Goal: Transaction & Acquisition: Book appointment/travel/reservation

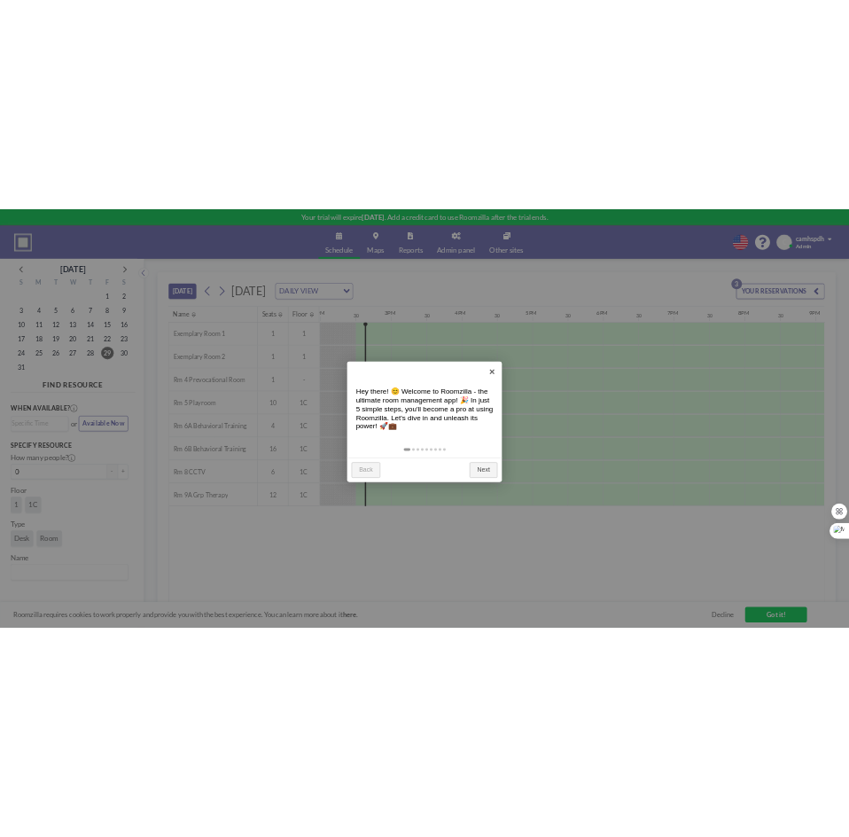
scroll to position [0, 1985]
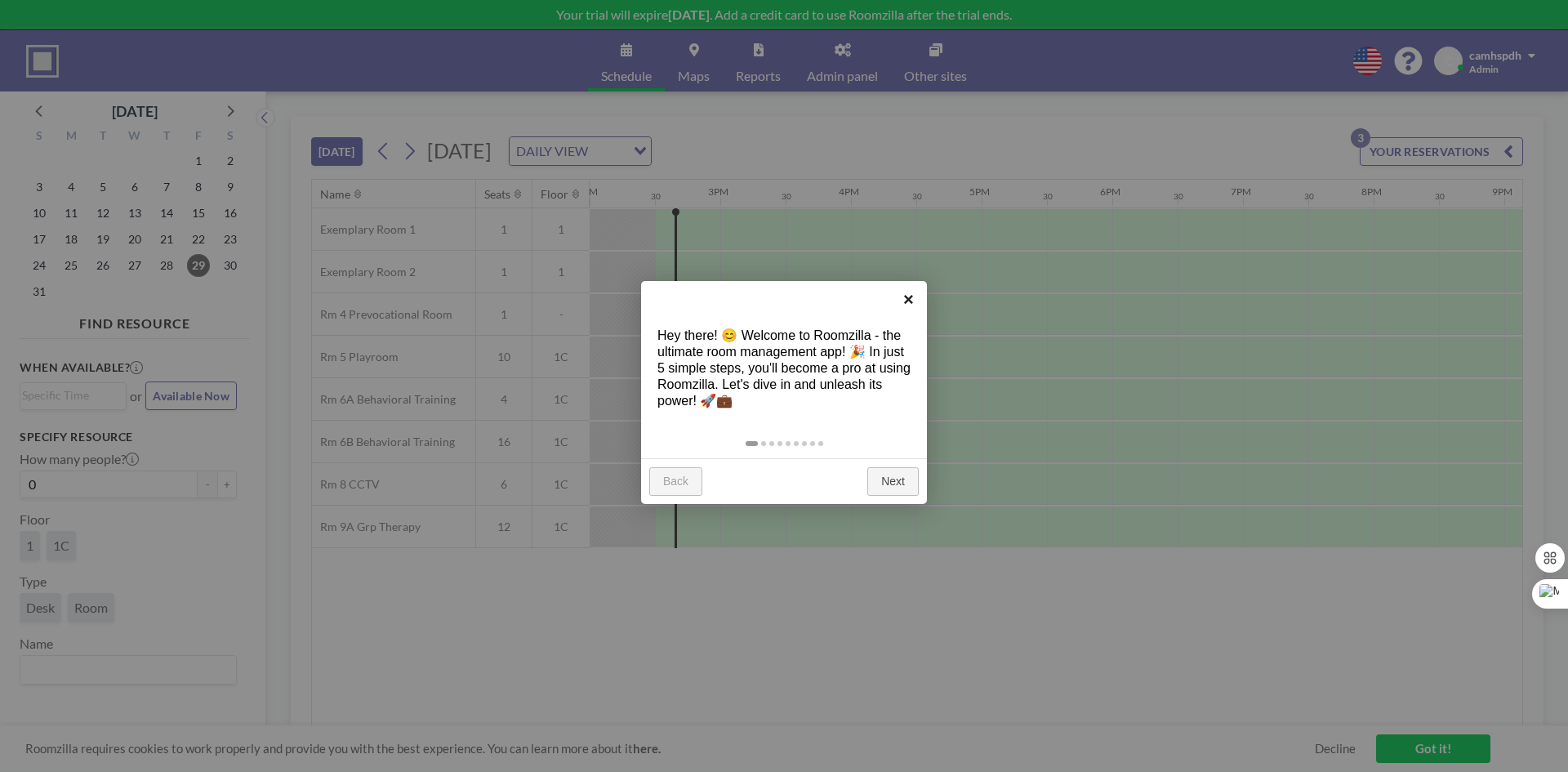
click at [912, 293] on link "×" at bounding box center [908, 299] width 37 height 37
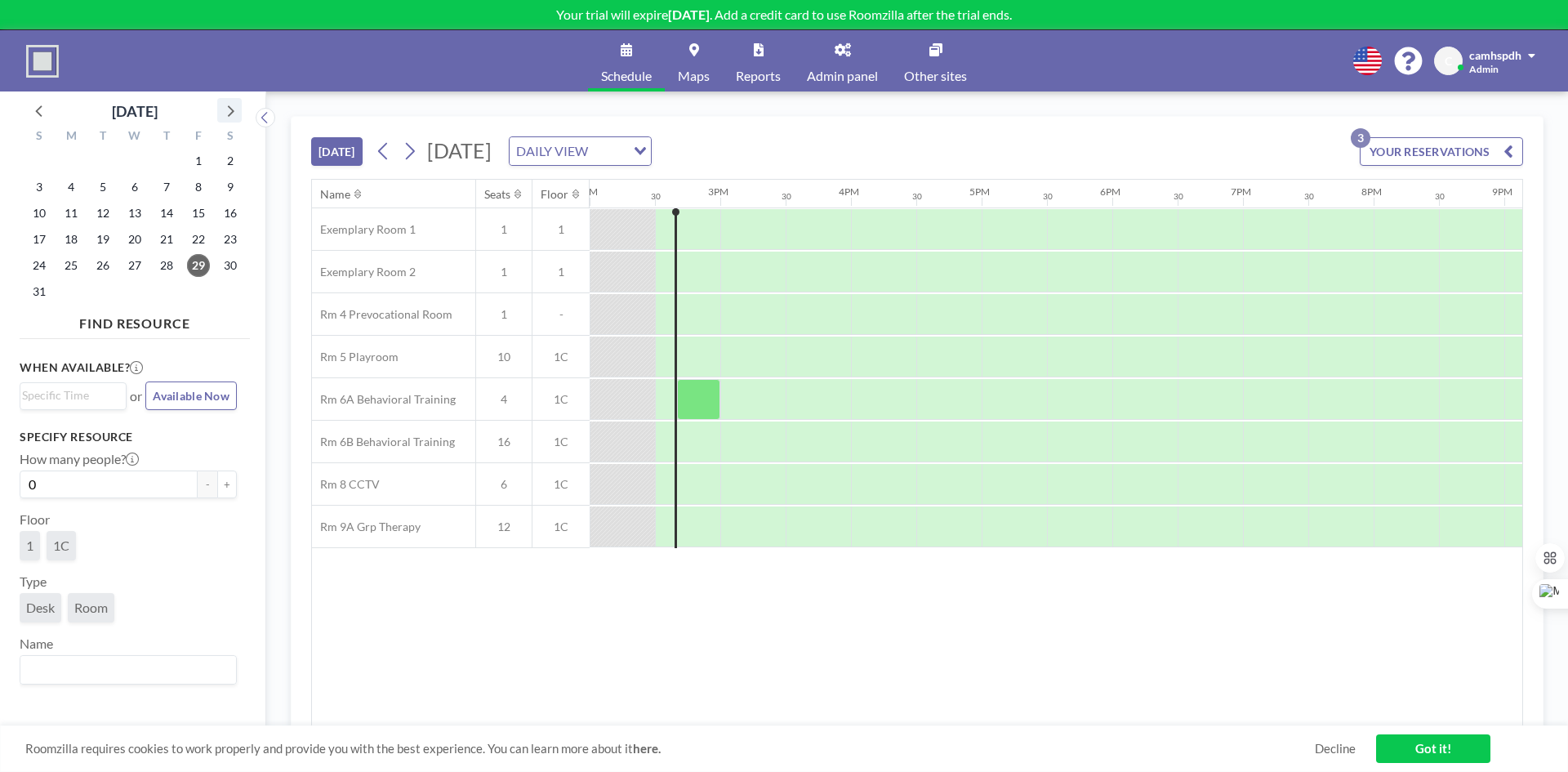
click at [233, 113] on icon at bounding box center [229, 110] width 21 height 21
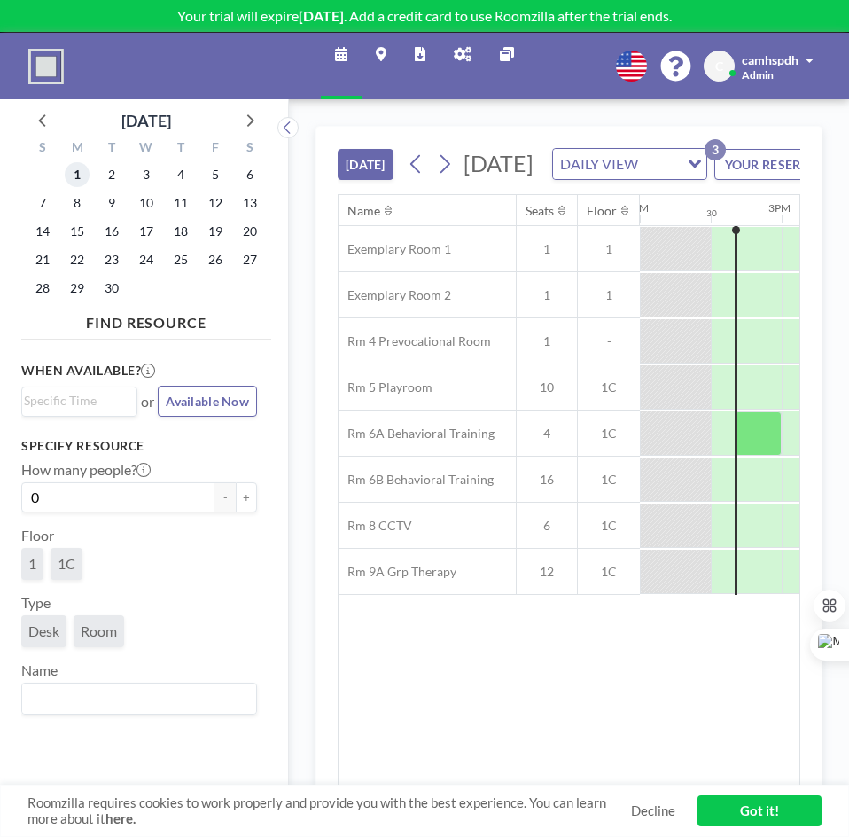
click at [81, 174] on span "1" at bounding box center [77, 174] width 25 height 25
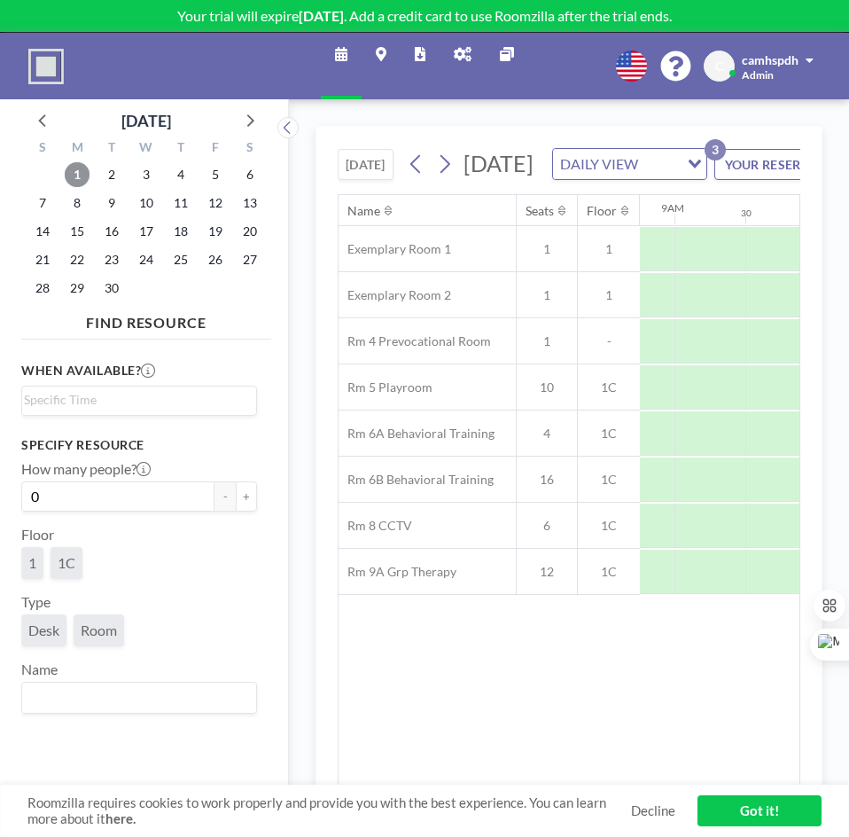
scroll to position [0, 1234]
click at [695, 594] on div at bounding box center [717, 572] width 71 height 44
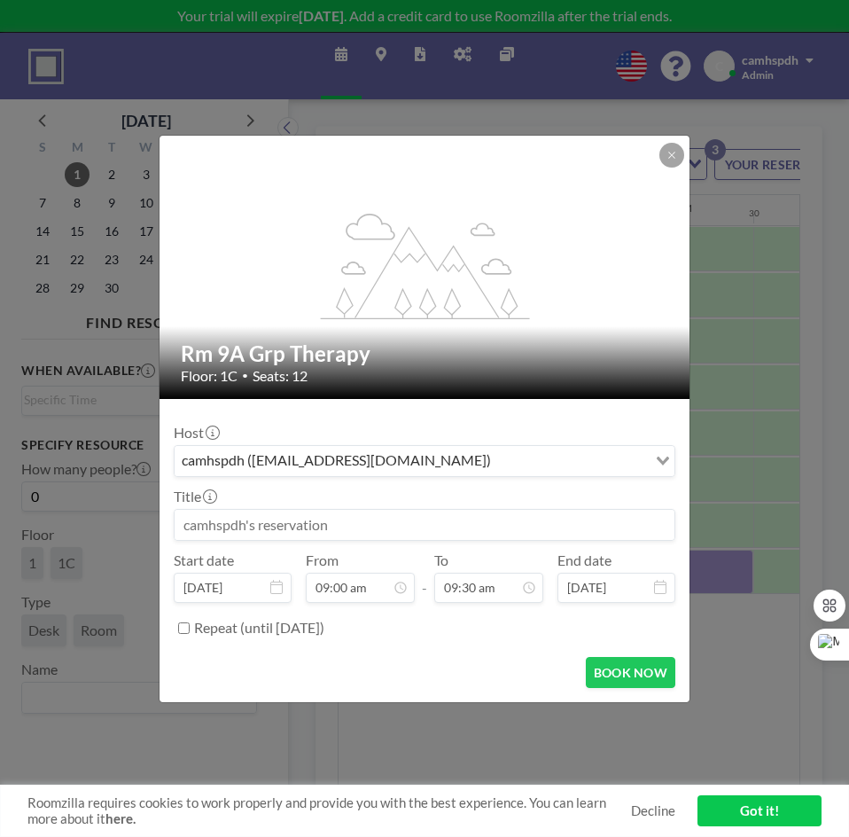
click at [296, 528] on input at bounding box center [425, 525] width 500 height 30
click at [340, 464] on div "camhspdh ([EMAIL_ADDRESS][DOMAIN_NAME])" at bounding box center [411, 459] width 472 height 27
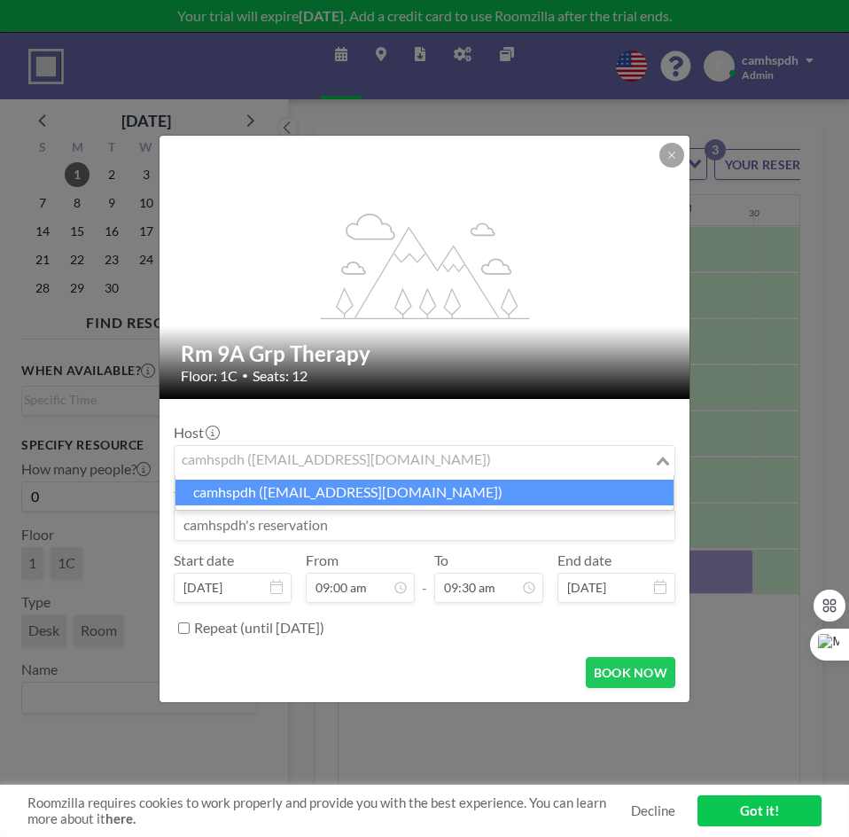
click at [308, 532] on input at bounding box center [425, 525] width 500 height 30
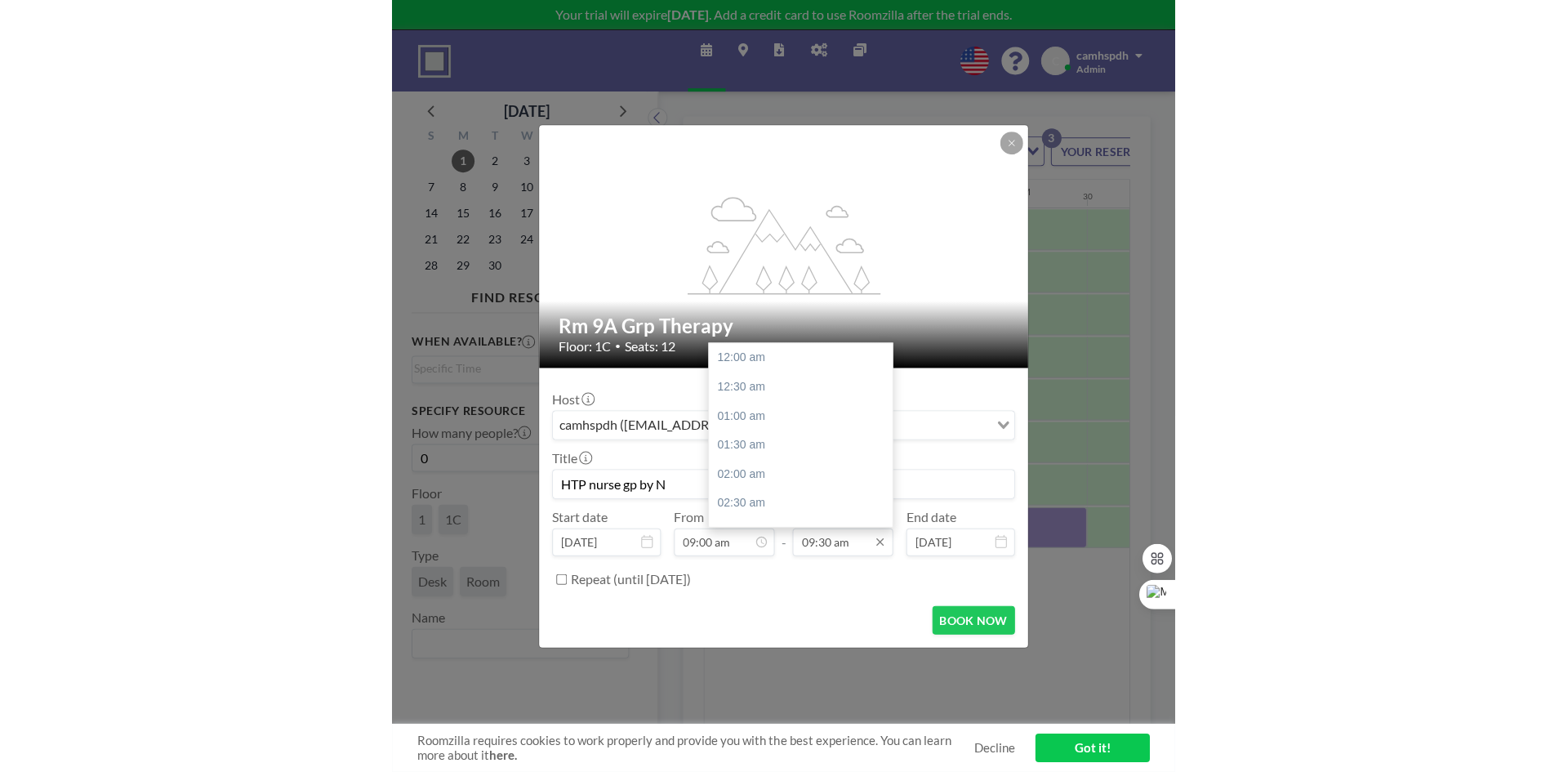
scroll to position [552, 0]
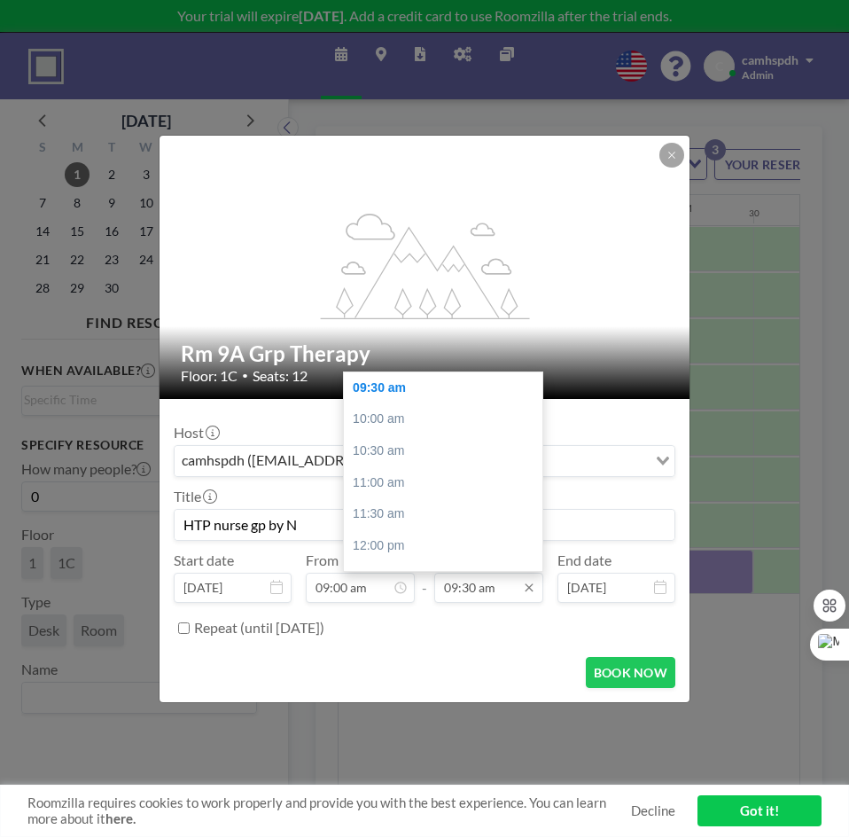
type input "HTP nurse gp by N"
click at [506, 589] on input "09:30 am" at bounding box center [488, 588] width 109 height 30
click at [392, 485] on div "11:00 am" at bounding box center [447, 483] width 207 height 32
type input "11:00 am"
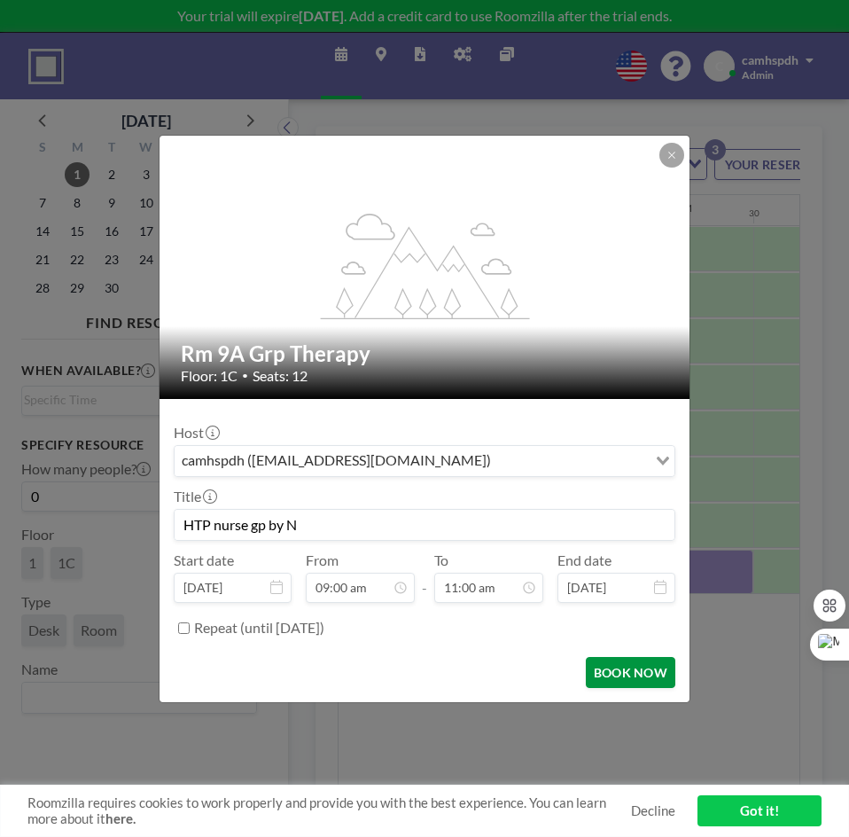
click at [615, 662] on button "BOOK NOW" at bounding box center [631, 672] width 90 height 31
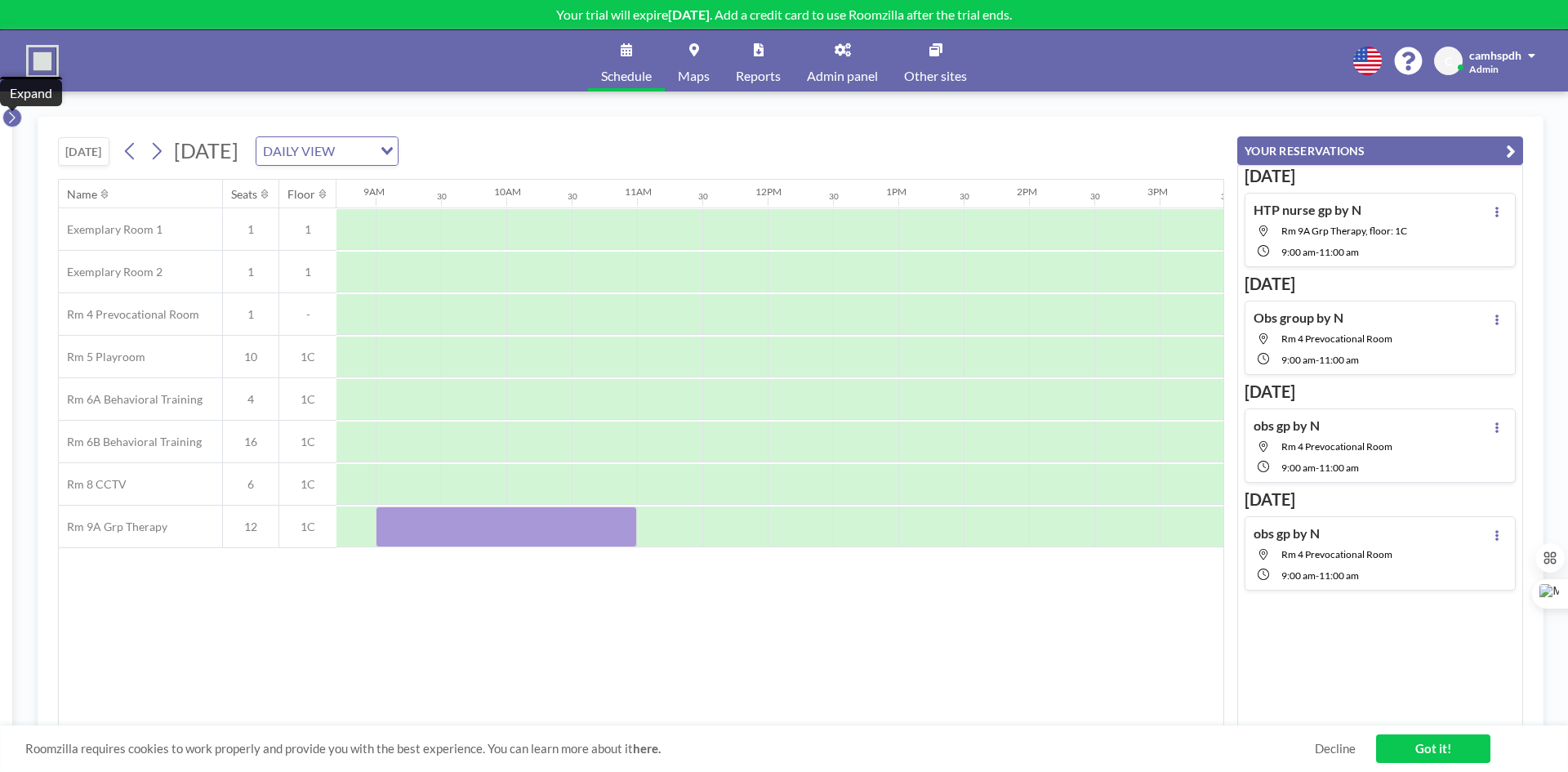
click at [9, 119] on icon at bounding box center [12, 118] width 11 height 17
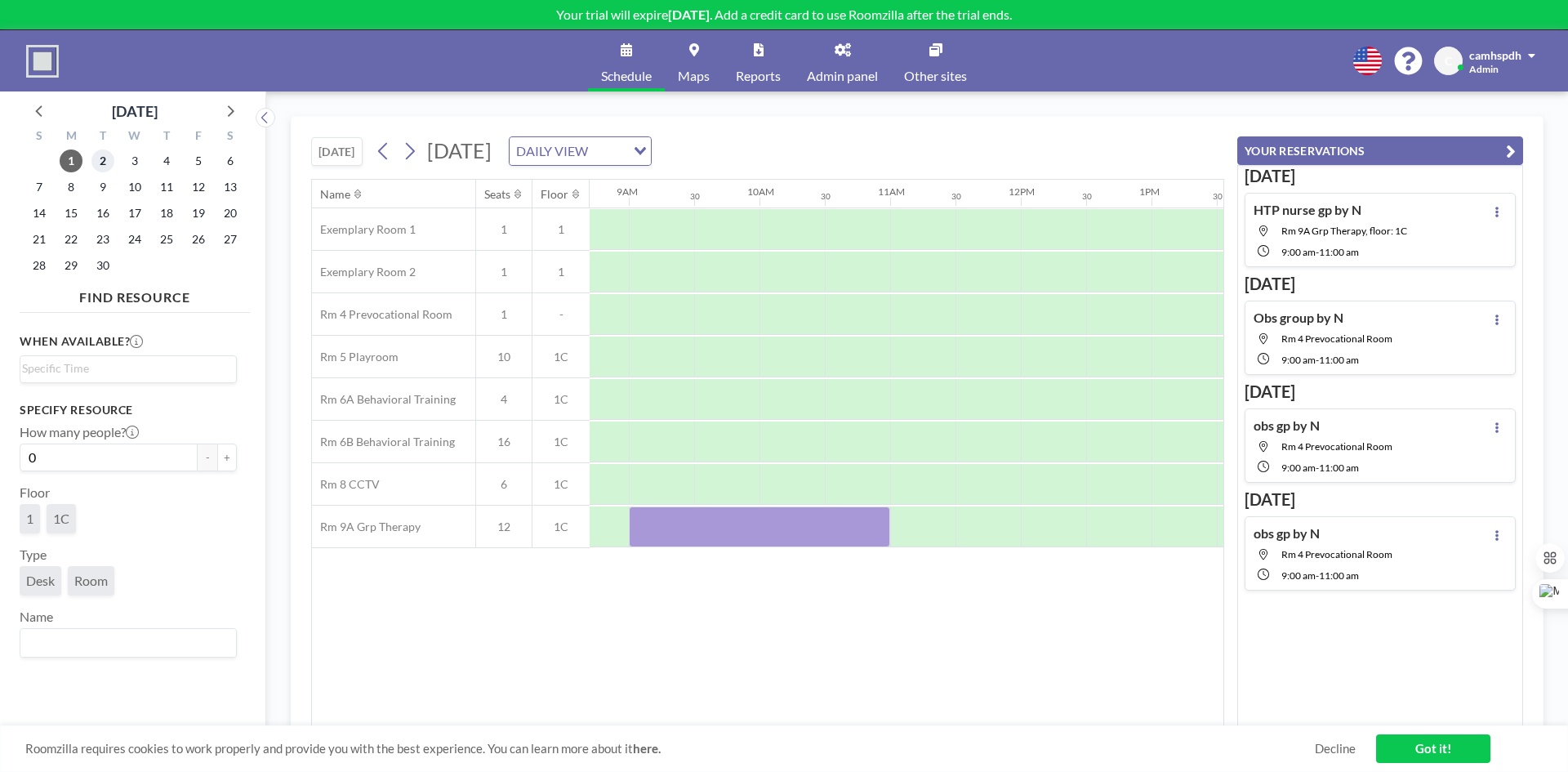
click at [104, 157] on span "2" at bounding box center [102, 160] width 23 height 23
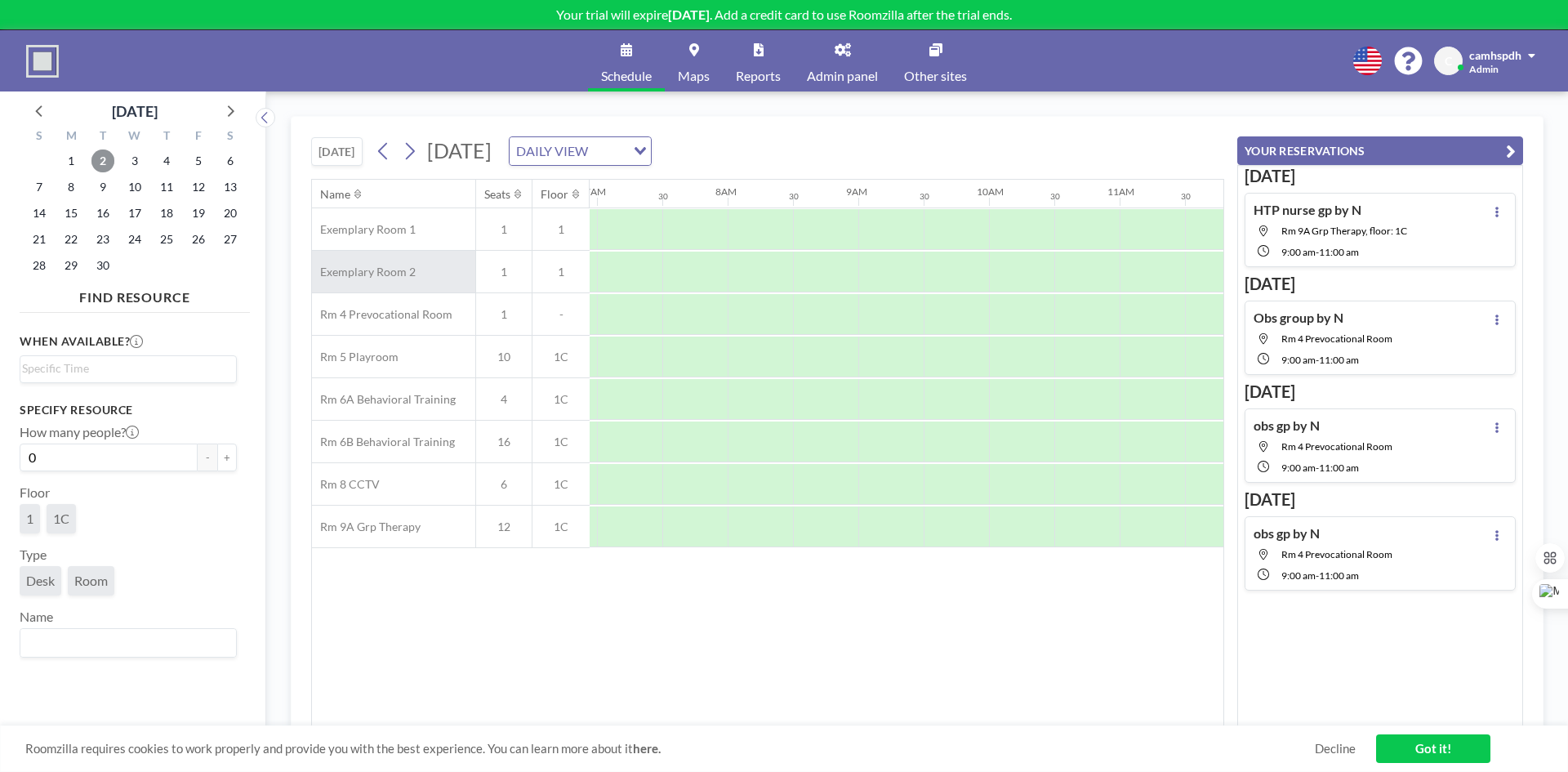
scroll to position [0, 980]
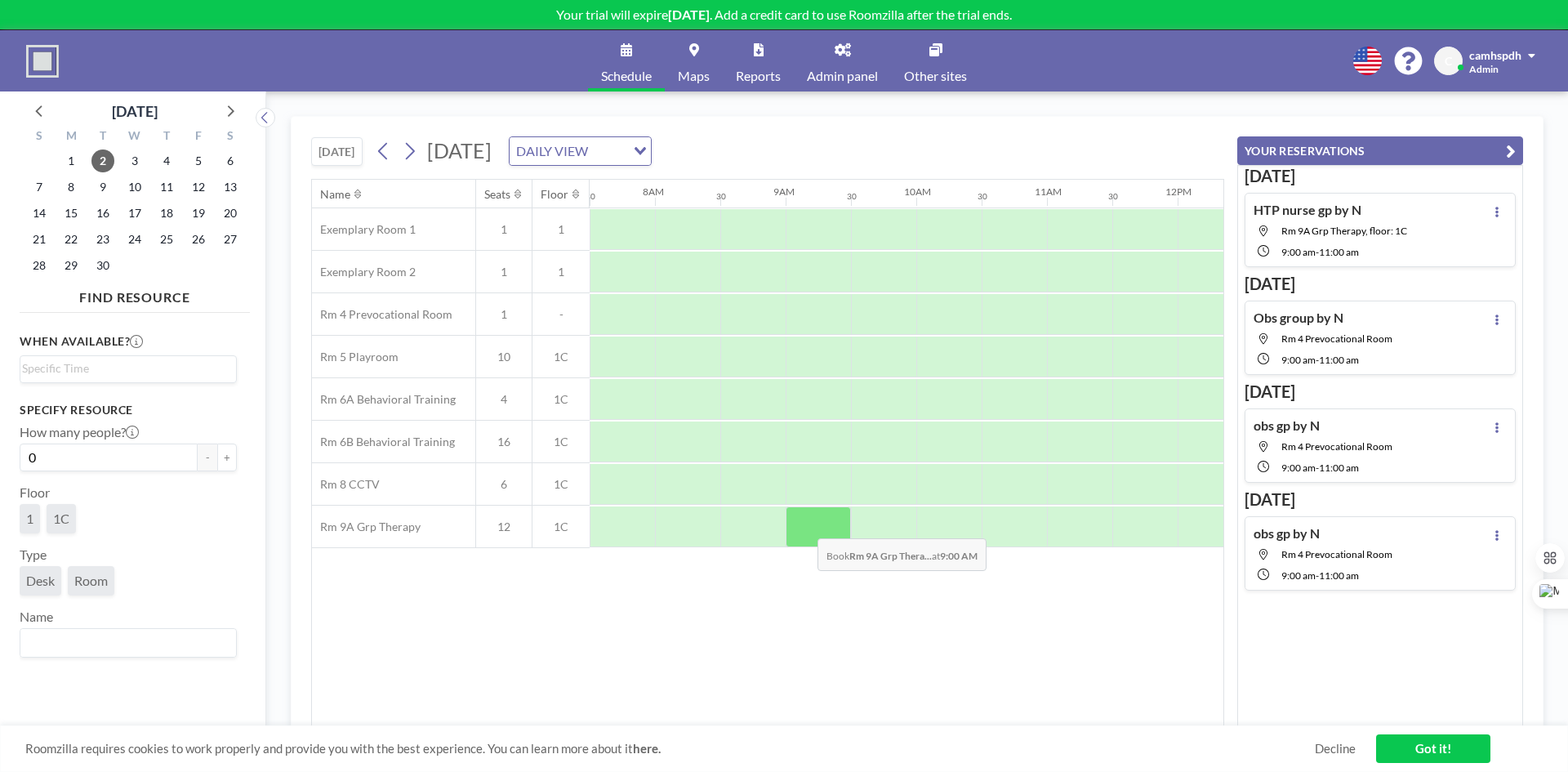
click at [804, 526] on div at bounding box center [818, 527] width 65 height 41
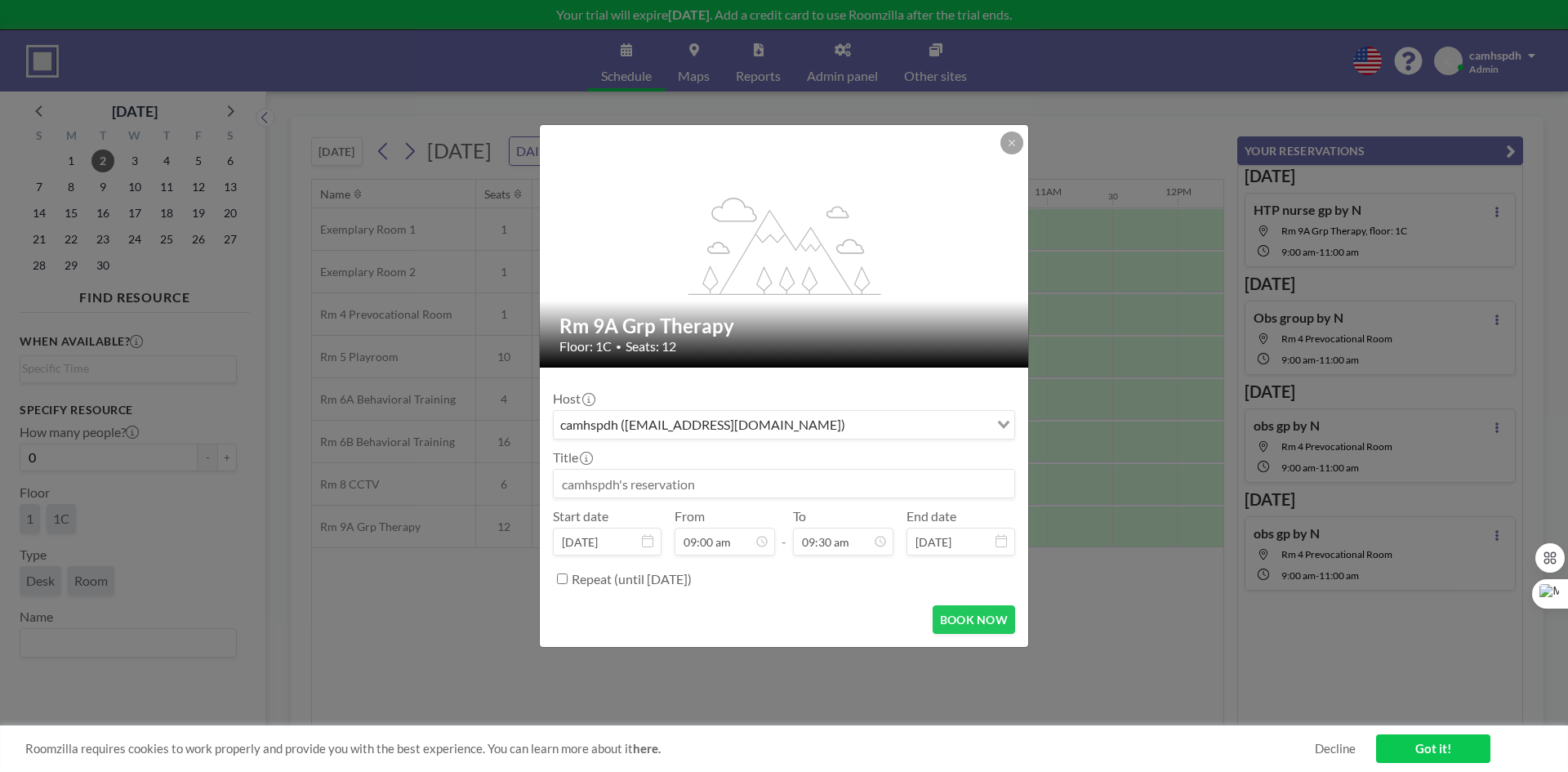
click at [642, 486] on input at bounding box center [784, 484] width 461 height 28
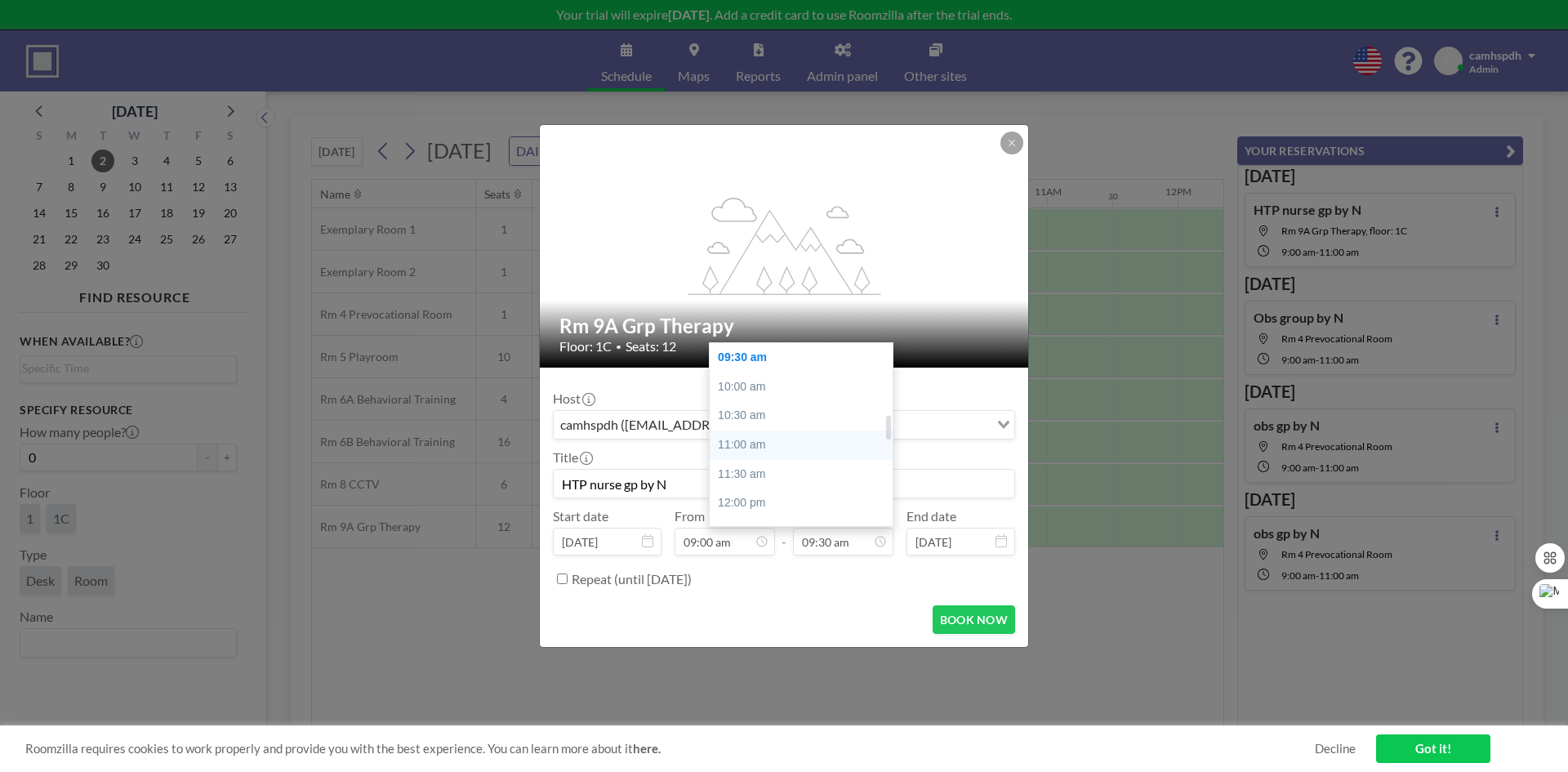
type input "HTP nurse gp by N"
click at [773, 435] on div "11:00 am" at bounding box center [804, 445] width 191 height 29
type input "11:00 am"
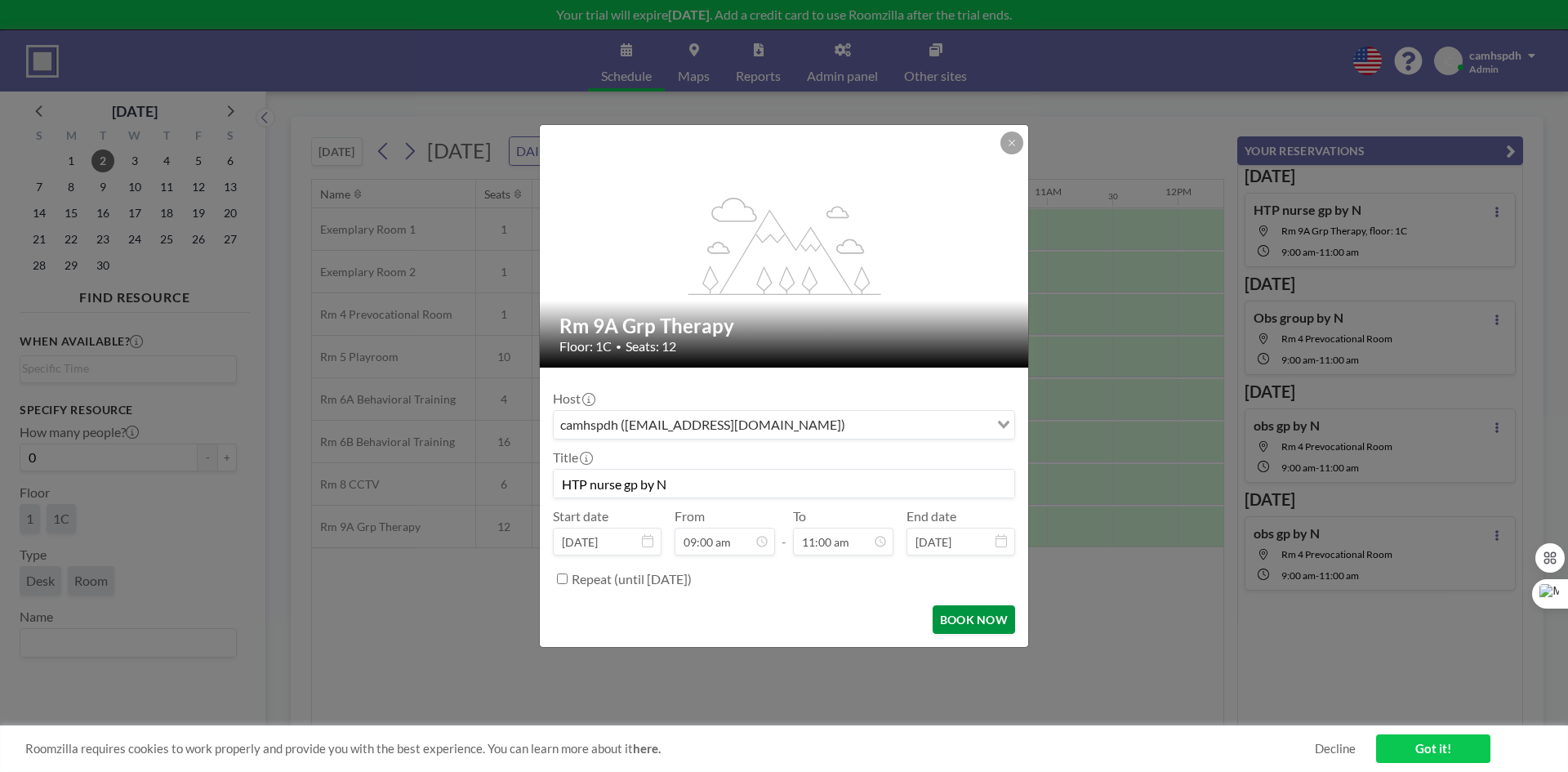
click at [952, 611] on button "BOOK NOW" at bounding box center [974, 619] width 83 height 29
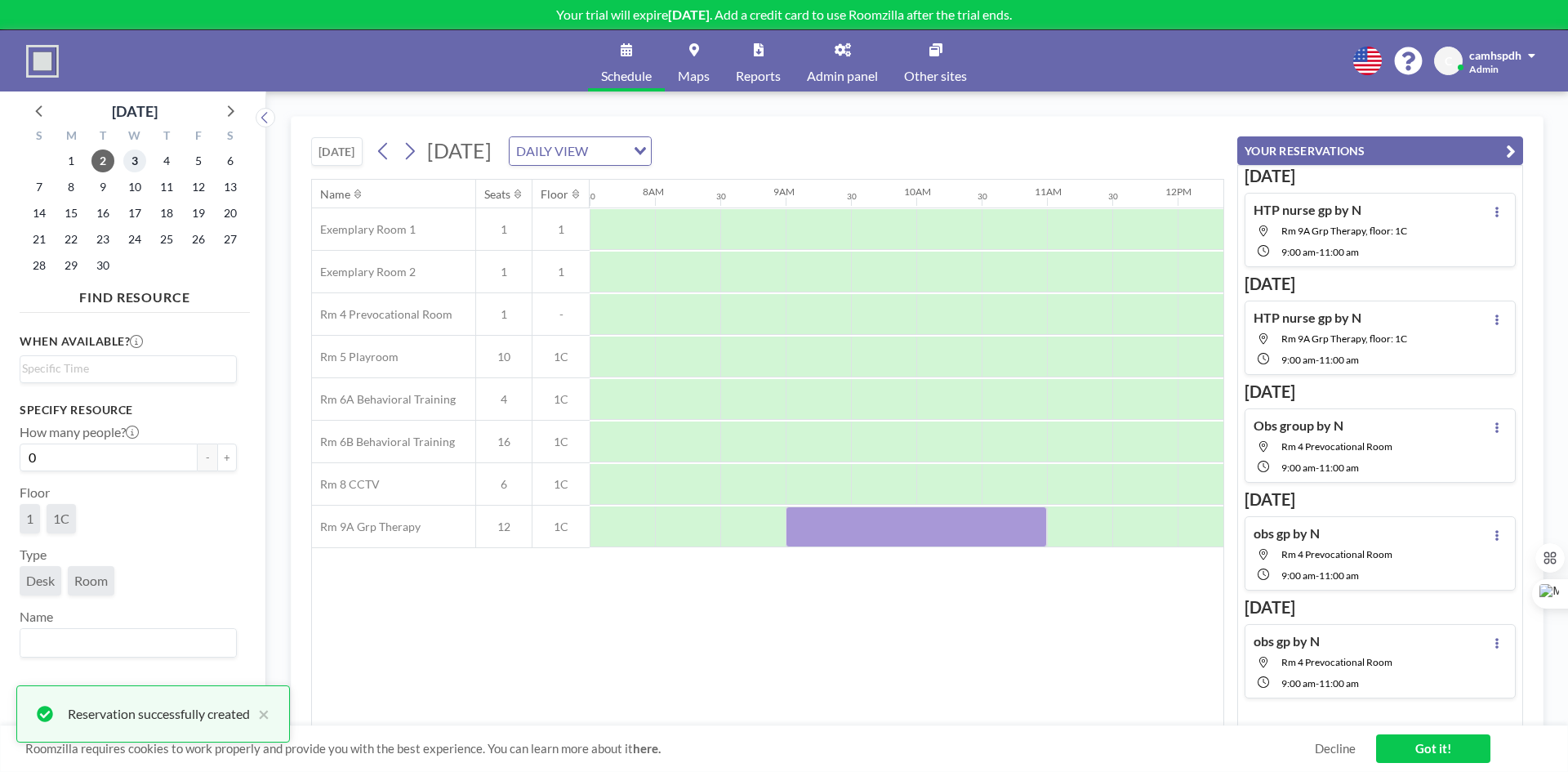
click at [131, 163] on span "3" at bounding box center [135, 160] width 23 height 23
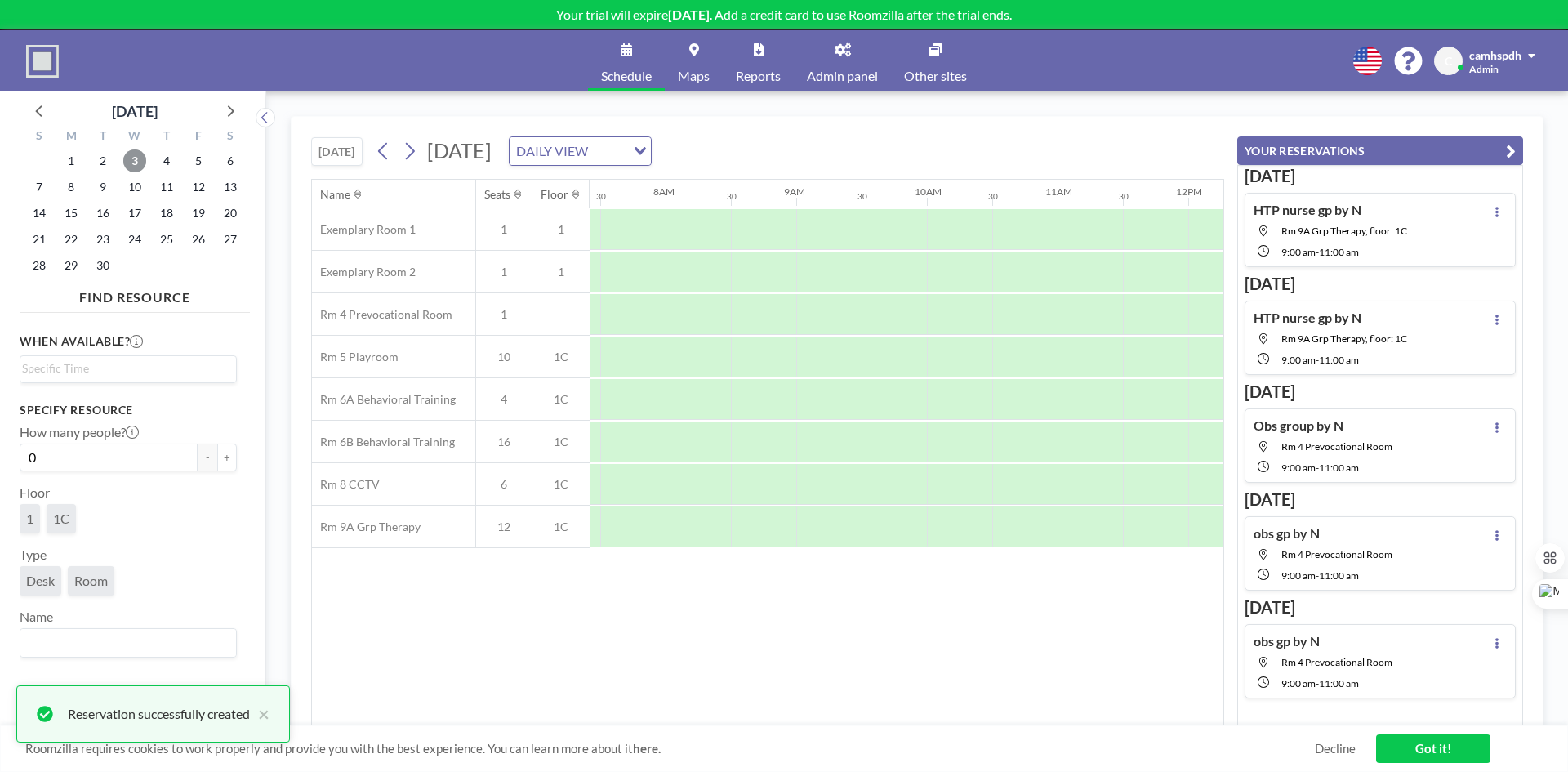
scroll to position [0, 980]
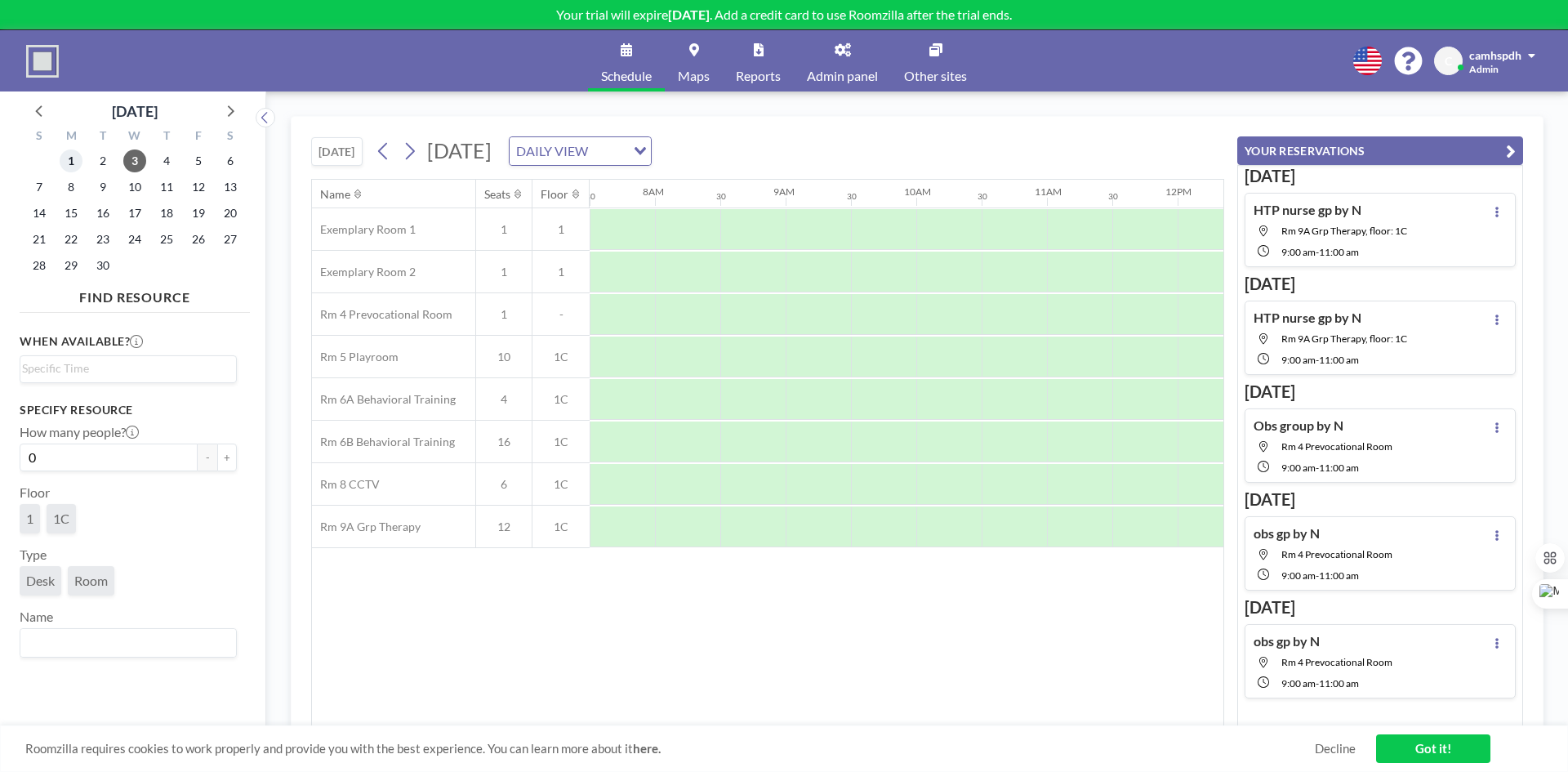
click at [64, 155] on span "1" at bounding box center [71, 160] width 23 height 23
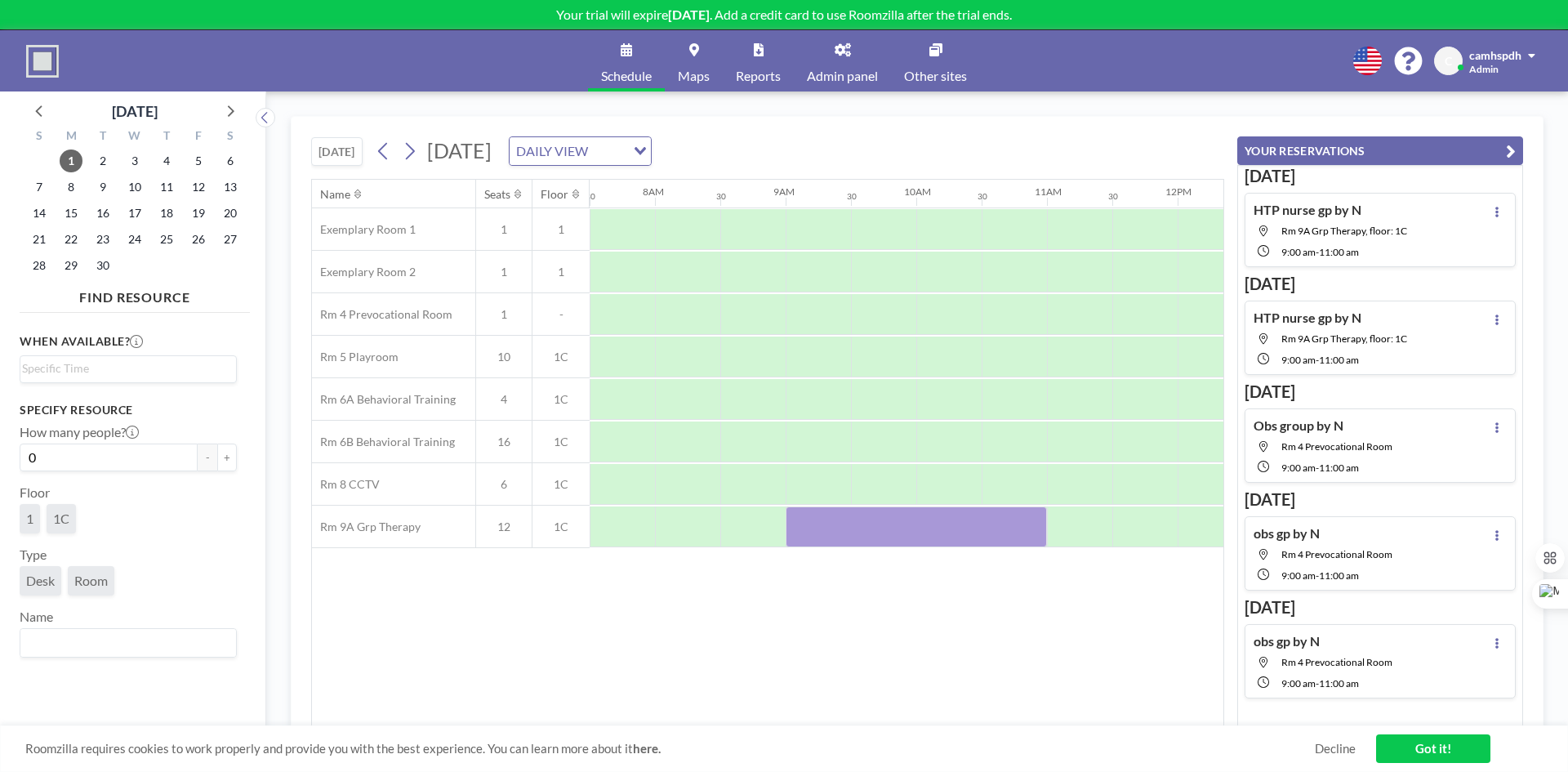
click at [968, 601] on div "Name Seats Floor 12AM 30 1AM 30 2AM 30 3AM 30 4AM 30 5AM 30 6AM 30 7AM 30 8AM 3…" at bounding box center [767, 452] width 911 height 546
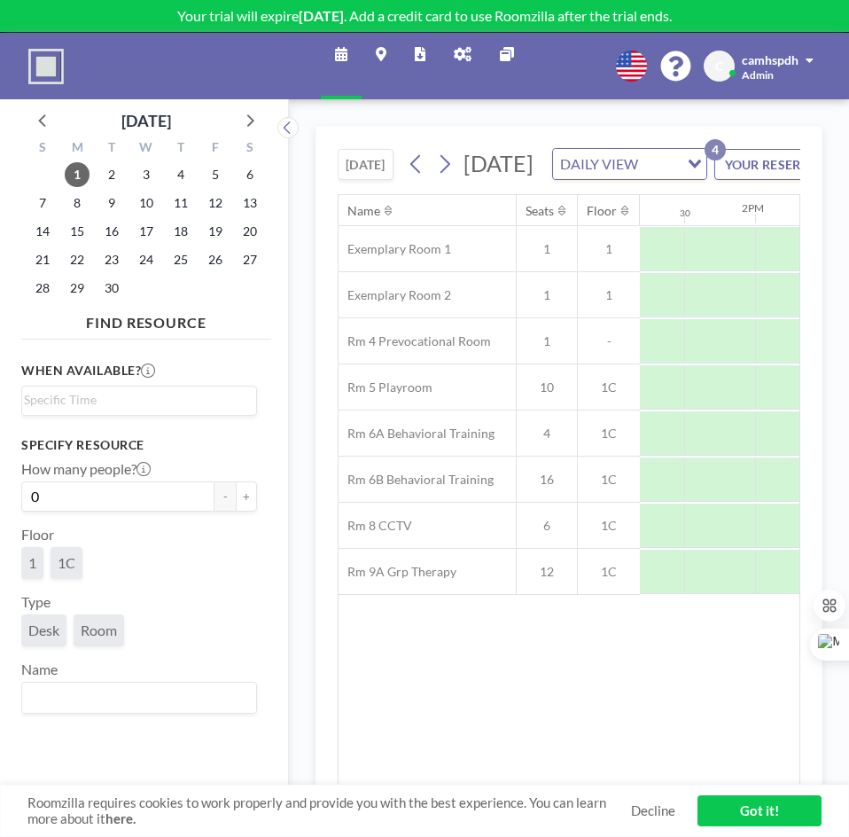
scroll to position [0, 1877]
click at [767, 502] on div at bounding box center [783, 479] width 71 height 44
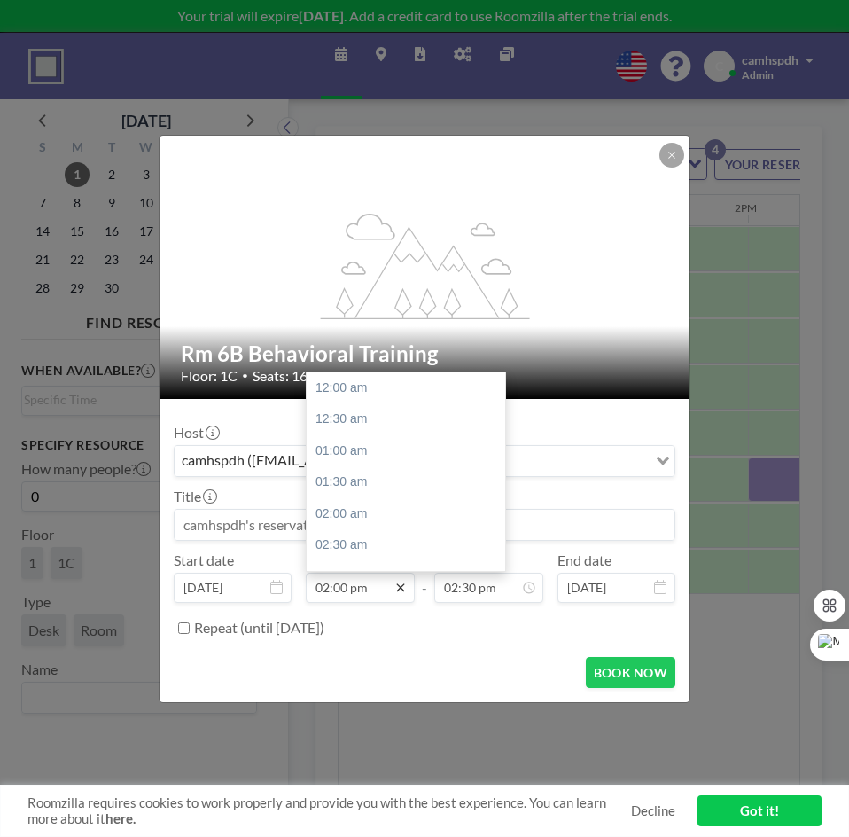
scroll to position [884, 0]
click at [357, 417] on div "02:30 pm" at bounding box center [410, 419] width 207 height 32
type input "02:30 pm"
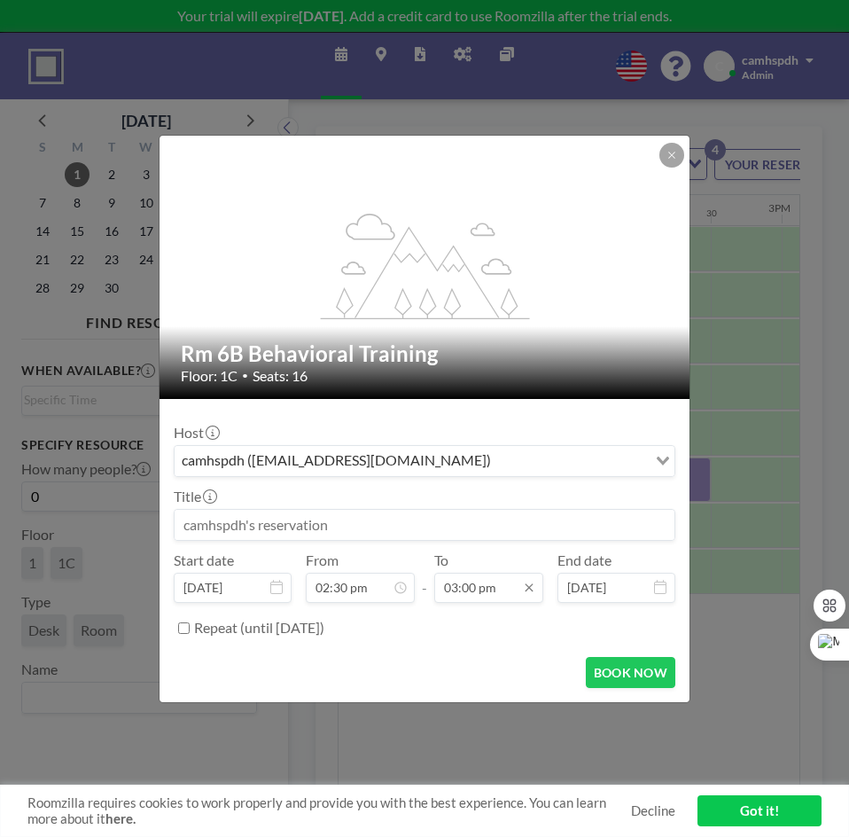
scroll to position [947, 0]
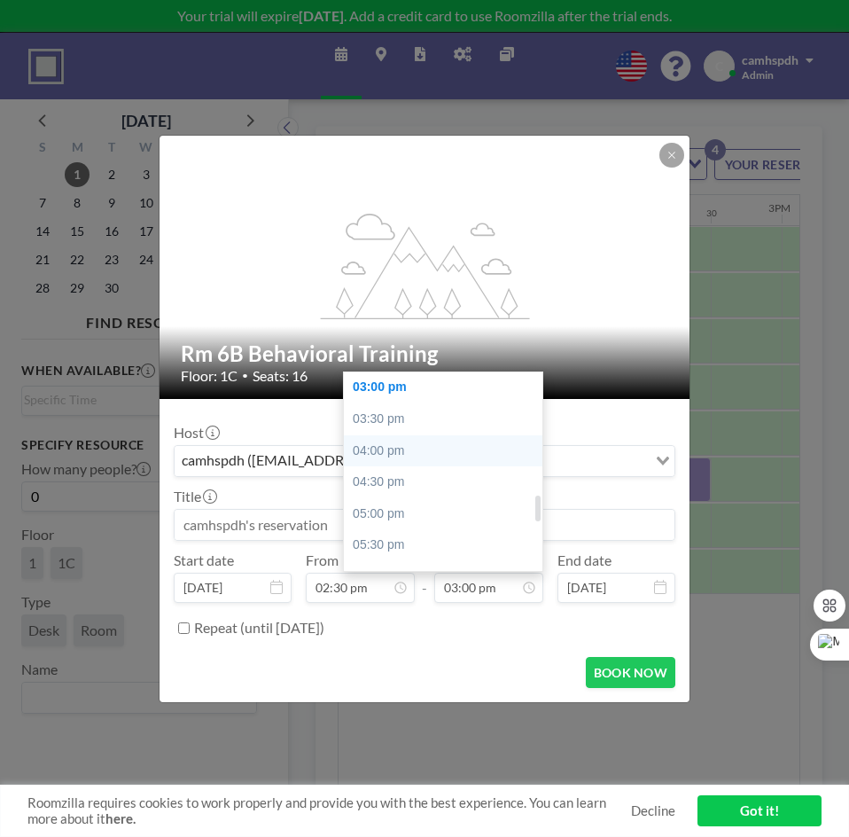
click at [415, 448] on div "04:00 pm" at bounding box center [447, 451] width 207 height 32
click at [383, 440] on div "03:30 pm" at bounding box center [447, 445] width 207 height 32
type input "03:30 pm"
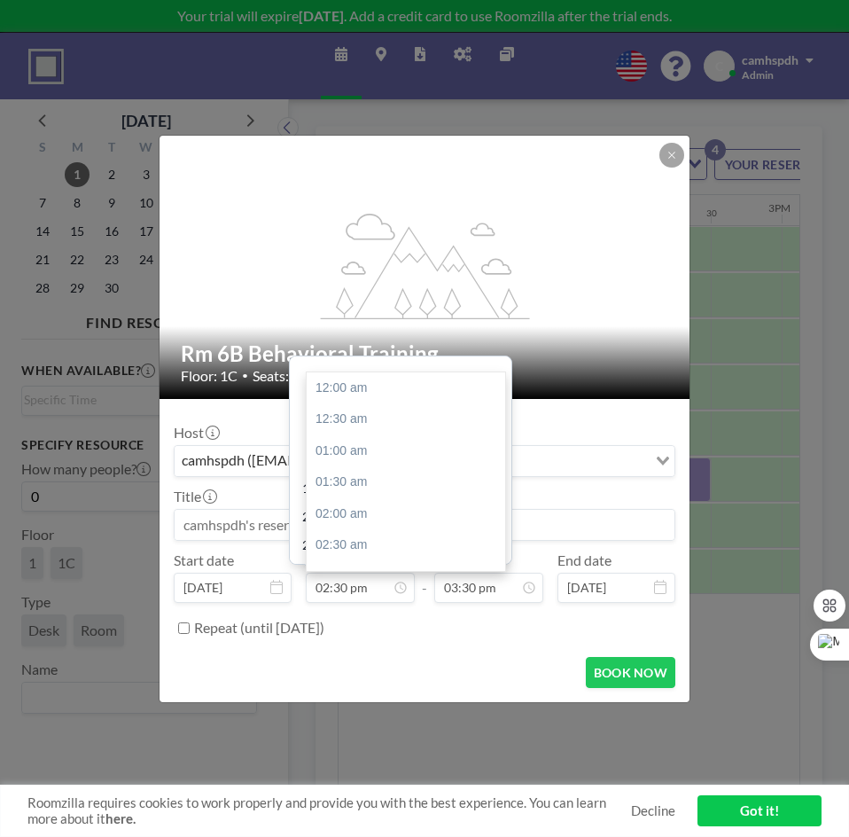
scroll to position [915, 0]
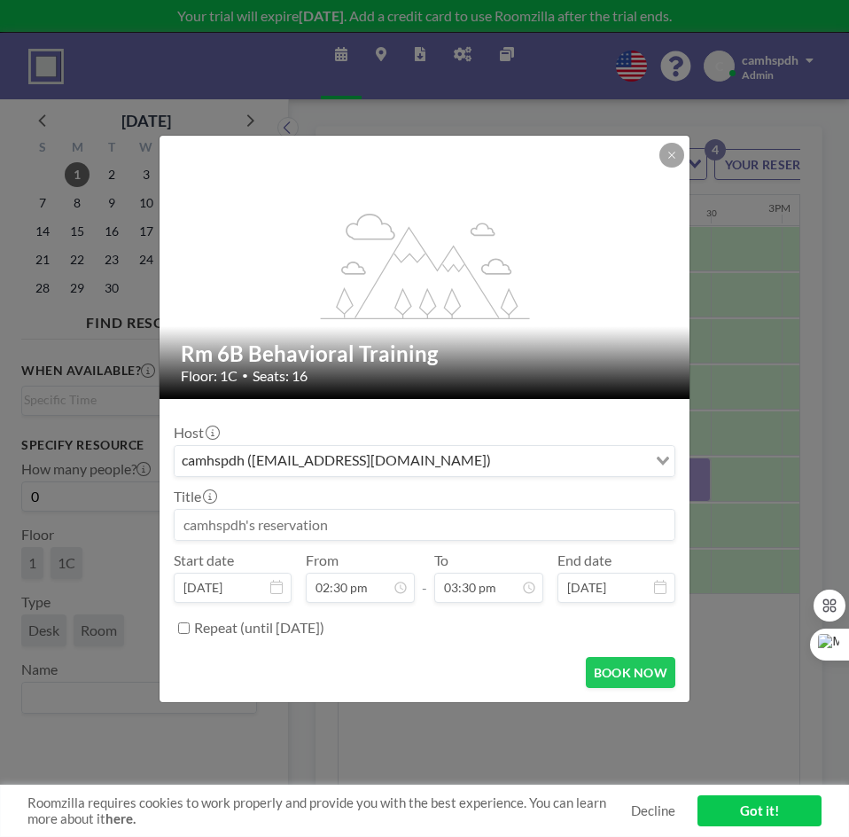
click at [355, 534] on input at bounding box center [425, 525] width 500 height 30
type input "Pre-sch ST gp"
click at [641, 673] on button "BOOK NOW" at bounding box center [631, 672] width 90 height 31
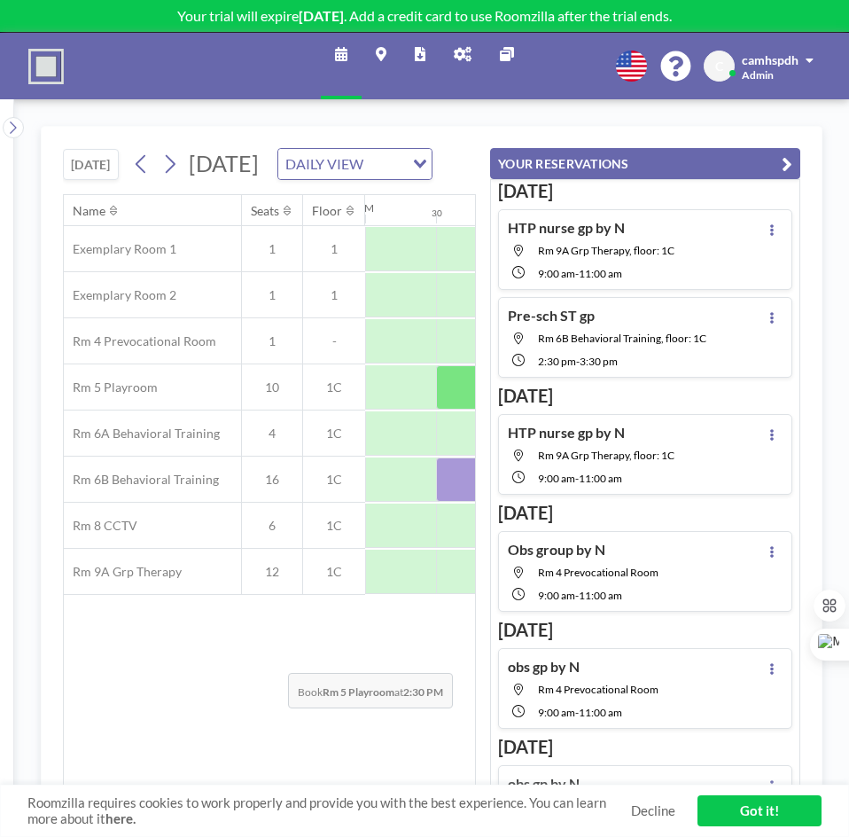
drag, startPoint x: 274, startPoint y: 711, endPoint x: 281, endPoint y: 705, distance: 9.4
click at [275, 711] on div "Name Seats Floor 12AM 30 1AM 30 2AM 30 3AM 30 4AM 30 5AM 30 6AM 30 7AM 30 8AM 3…" at bounding box center [269, 491] width 411 height 592
click at [792, 162] on button "YOUR RESERVATIONS" at bounding box center [645, 163] width 310 height 31
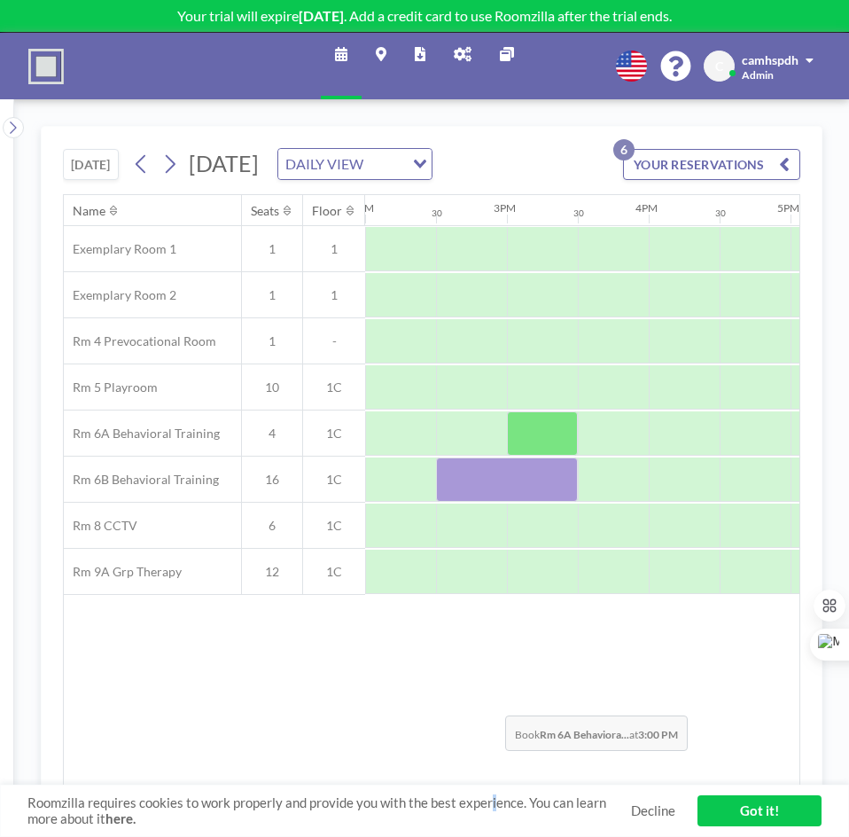
click at [491, 786] on div "Roomzilla requires cookies to work properly and provide you with the best exper…" at bounding box center [424, 810] width 849 height 53
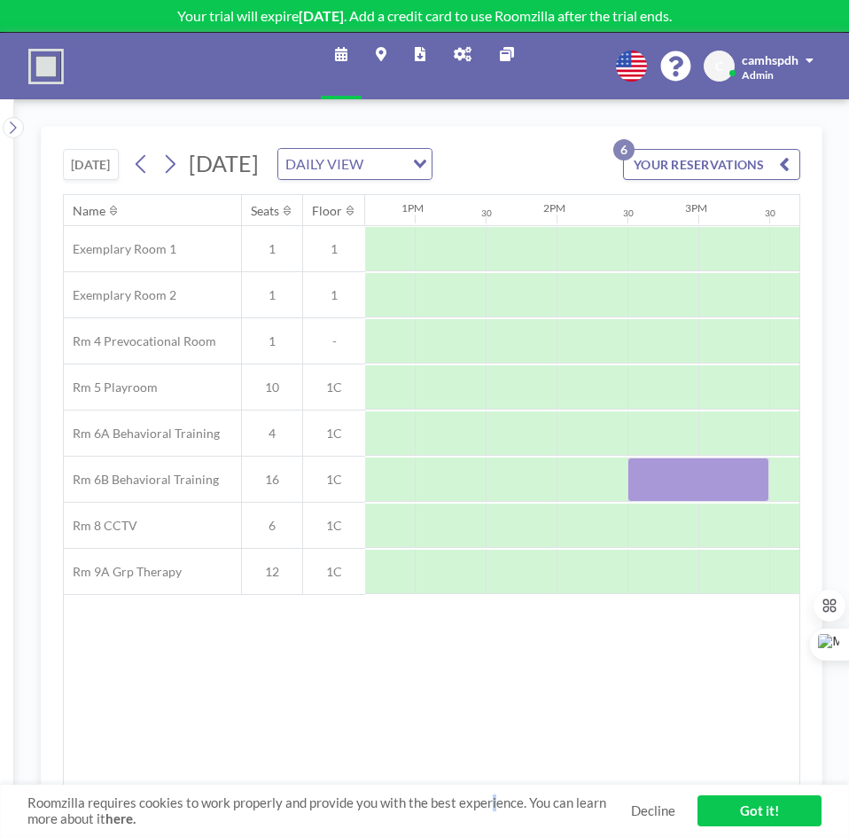
scroll to position [0, 1798]
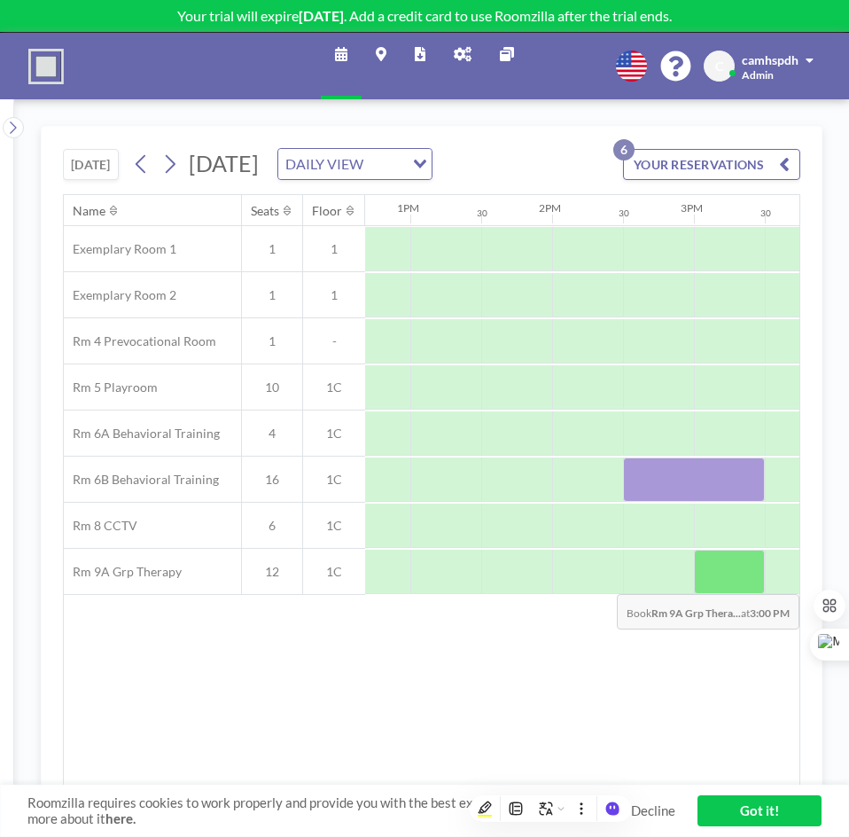
click at [709, 594] on div at bounding box center [729, 572] width 71 height 44
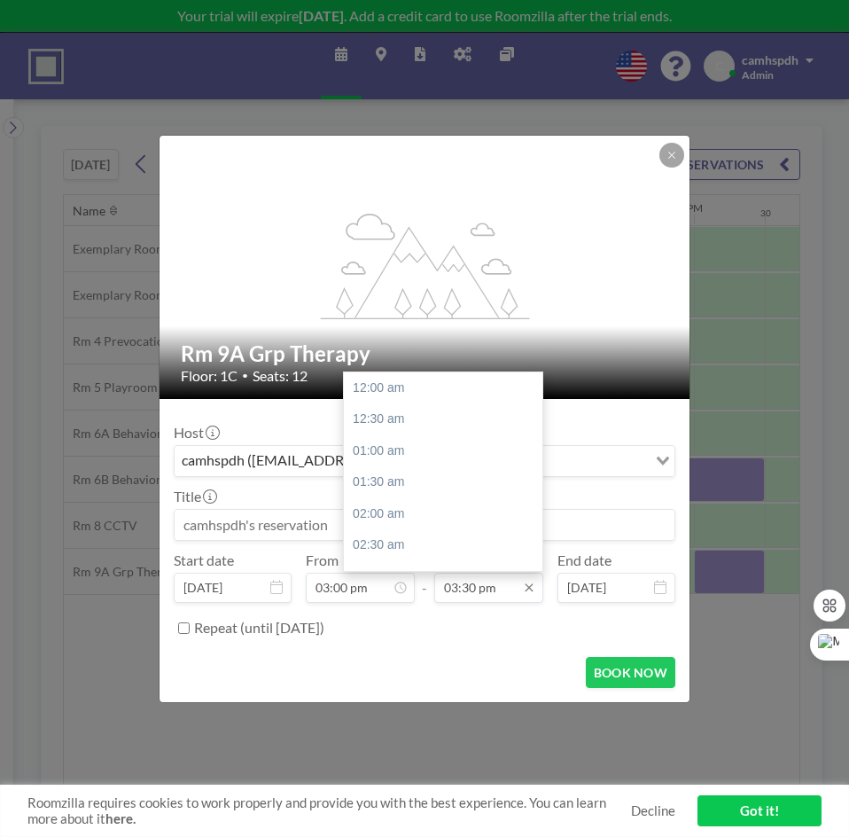
scroll to position [978, 0]
click at [499, 594] on input "03:30 pm" at bounding box center [488, 588] width 109 height 30
click at [403, 417] on div "04:00 pm" at bounding box center [447, 420] width 207 height 32
type input "04:00 pm"
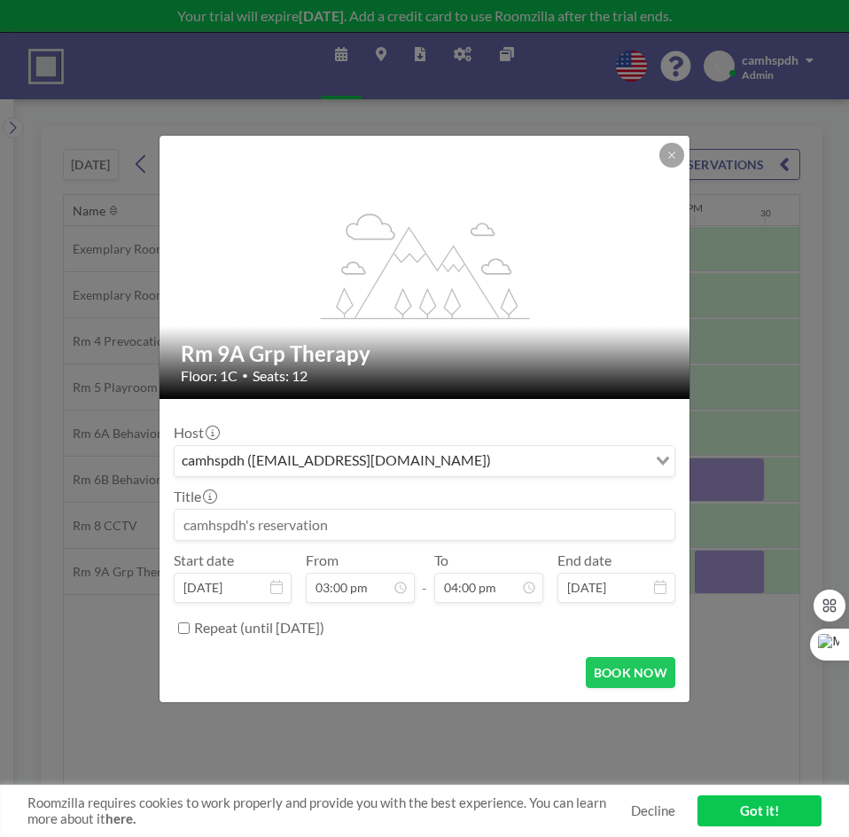
click at [289, 526] on input at bounding box center [425, 525] width 500 height 30
type input "HTP by nurse"
click at [642, 665] on button "BOOK NOW" at bounding box center [631, 672] width 90 height 31
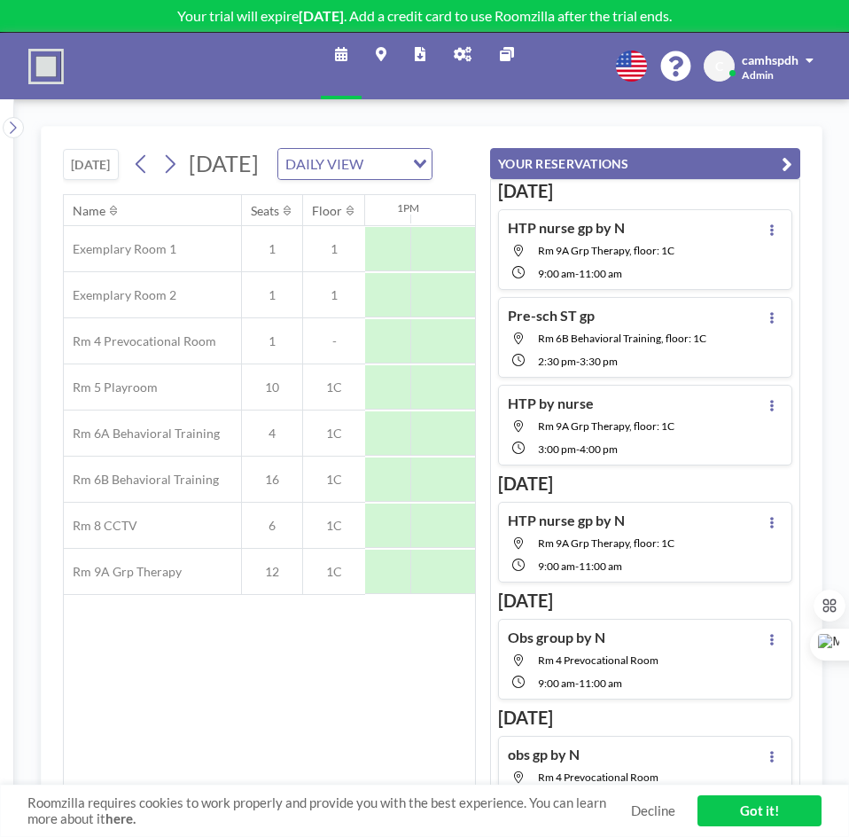
click at [369, 714] on div "Name Seats Floor 12AM 30 1AM 30 2AM 30 3AM 30 4AM 30 5AM 30 6AM 30 7AM 30 8AM 3…" at bounding box center [269, 491] width 411 height 592
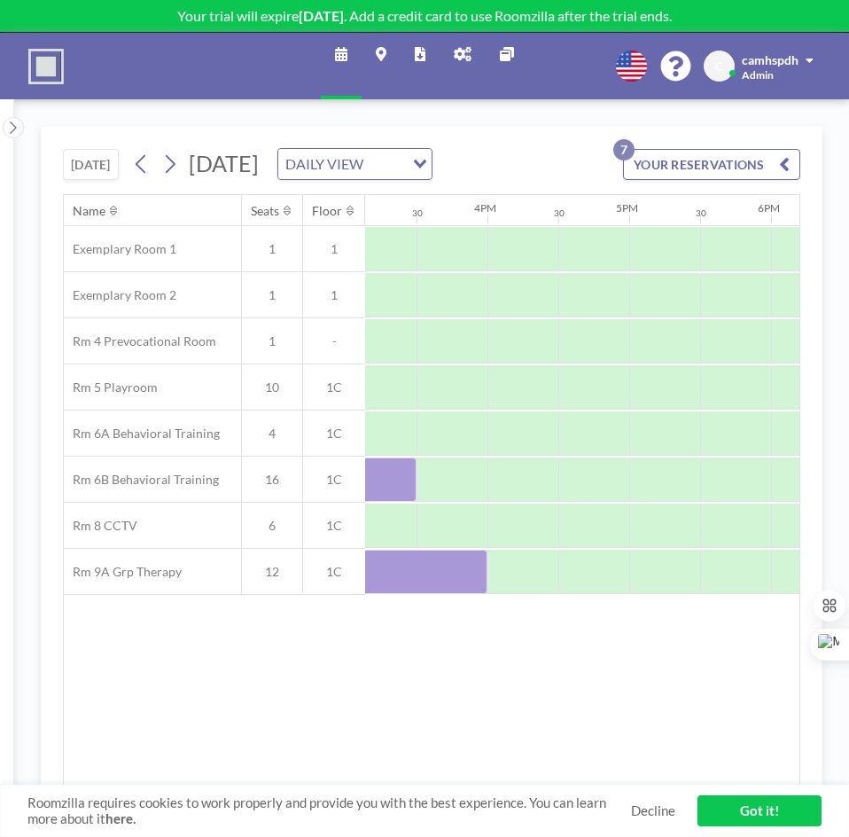
scroll to position [0, 2083]
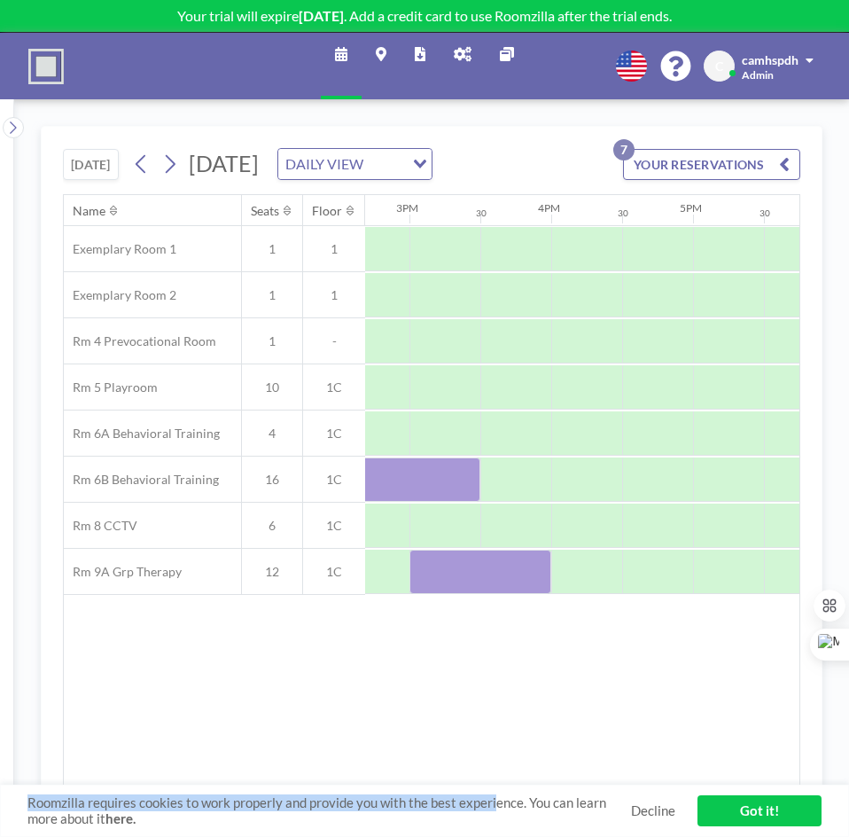
drag, startPoint x: 497, startPoint y: 786, endPoint x: 456, endPoint y: 776, distance: 41.9
click at [456, 776] on div "[DATE] [DATE] DAILY VIEW Loading... YOUR RESERVATIONS 7 Name Seats Floor 12AM 3…" at bounding box center [432, 468] width 782 height 684
click at [555, 684] on div "Name Seats Floor 12AM 30 1AM 30 2AM 30 3AM 30 4AM 30 5AM 30 6AM 30 7AM 30 8AM 3…" at bounding box center [432, 491] width 736 height 592
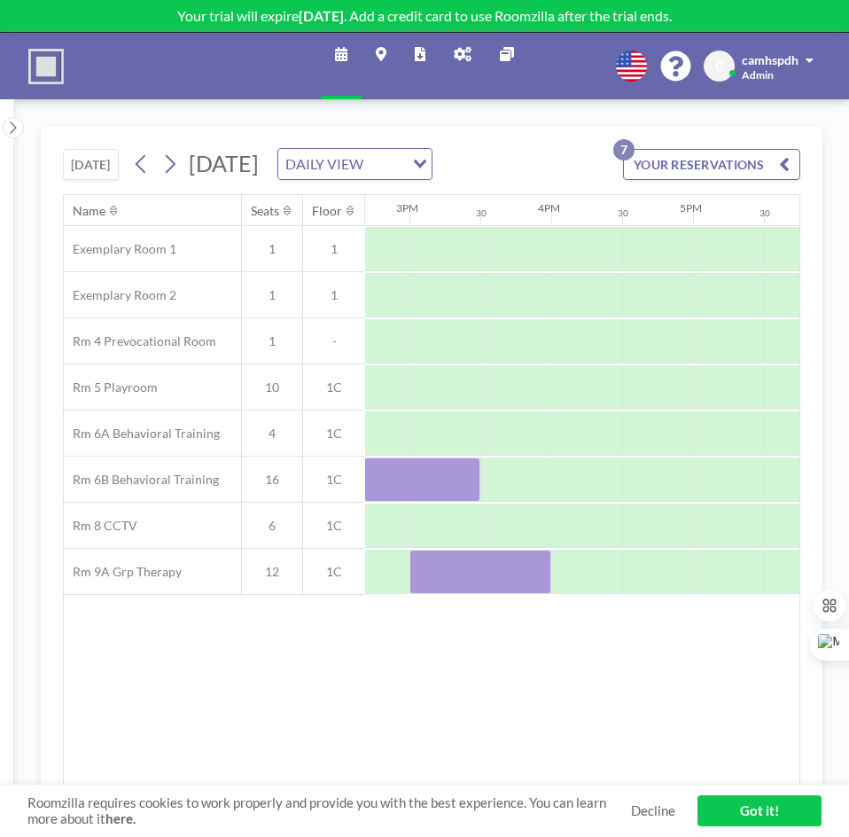
drag, startPoint x: 513, startPoint y: 776, endPoint x: 496, endPoint y: 780, distance: 17.2
click at [496, 780] on div "Name Seats Floor 12AM 30 1AM 30 2AM 30 3AM 30 4AM 30 5AM 30 6AM 30 7AM 30 8AM 3…" at bounding box center [432, 491] width 736 height 592
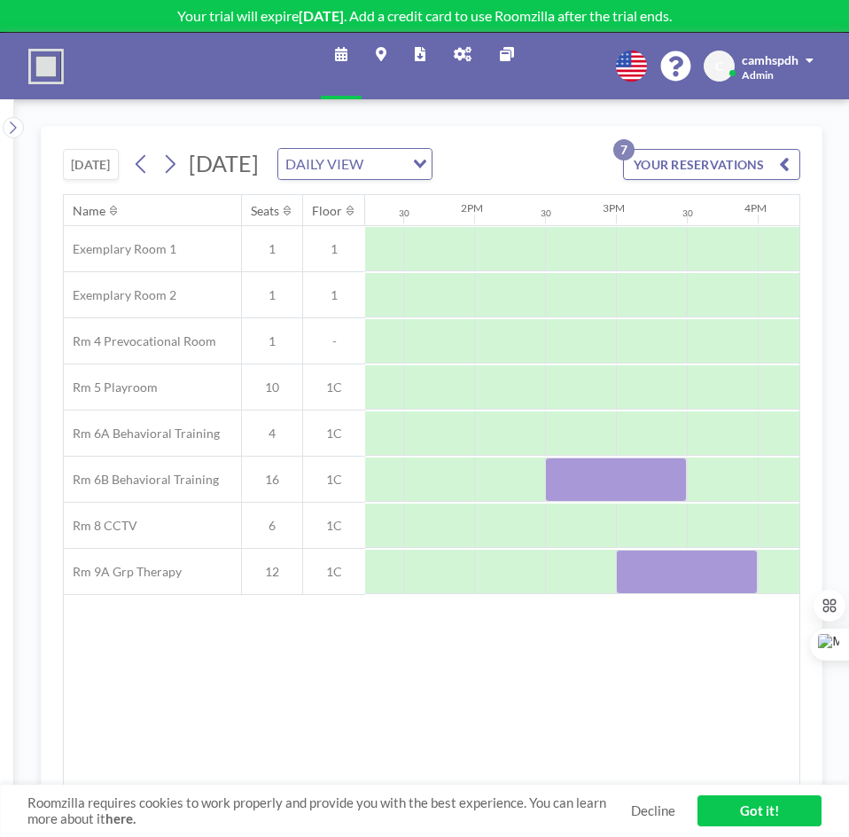
scroll to position [0, 1904]
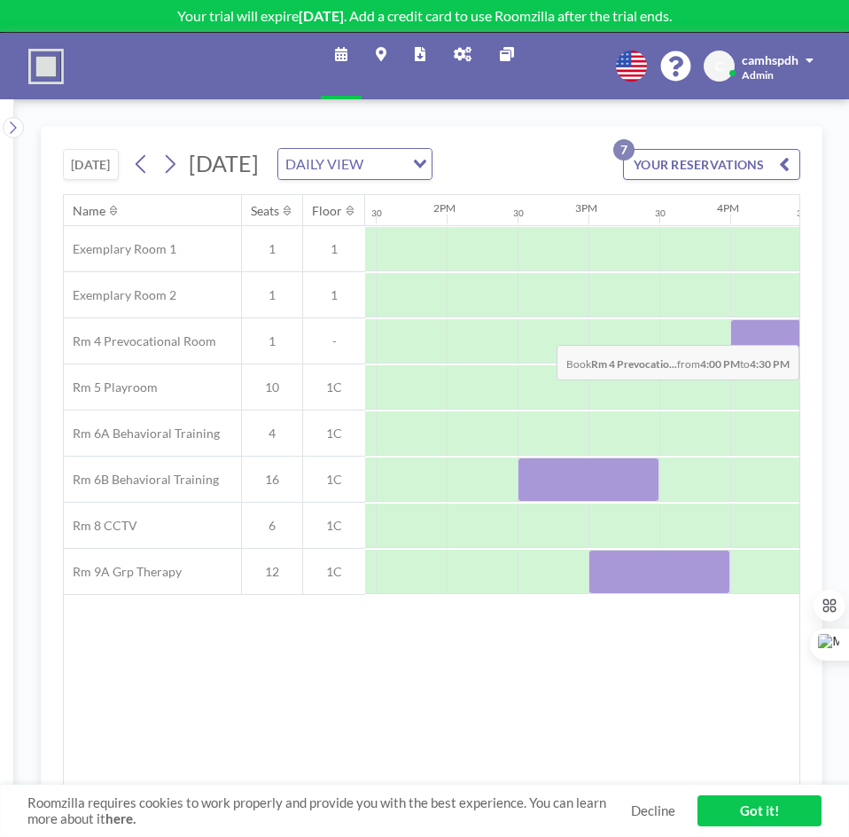
click at [754, 355] on div at bounding box center [765, 341] width 71 height 44
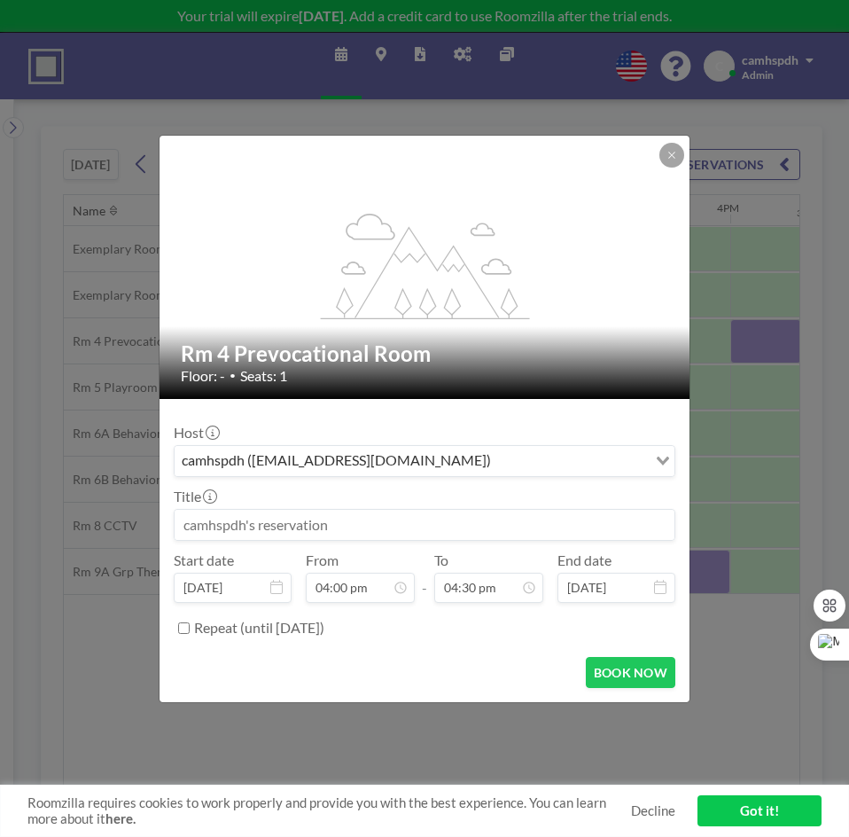
click at [255, 521] on input at bounding box center [425, 525] width 500 height 30
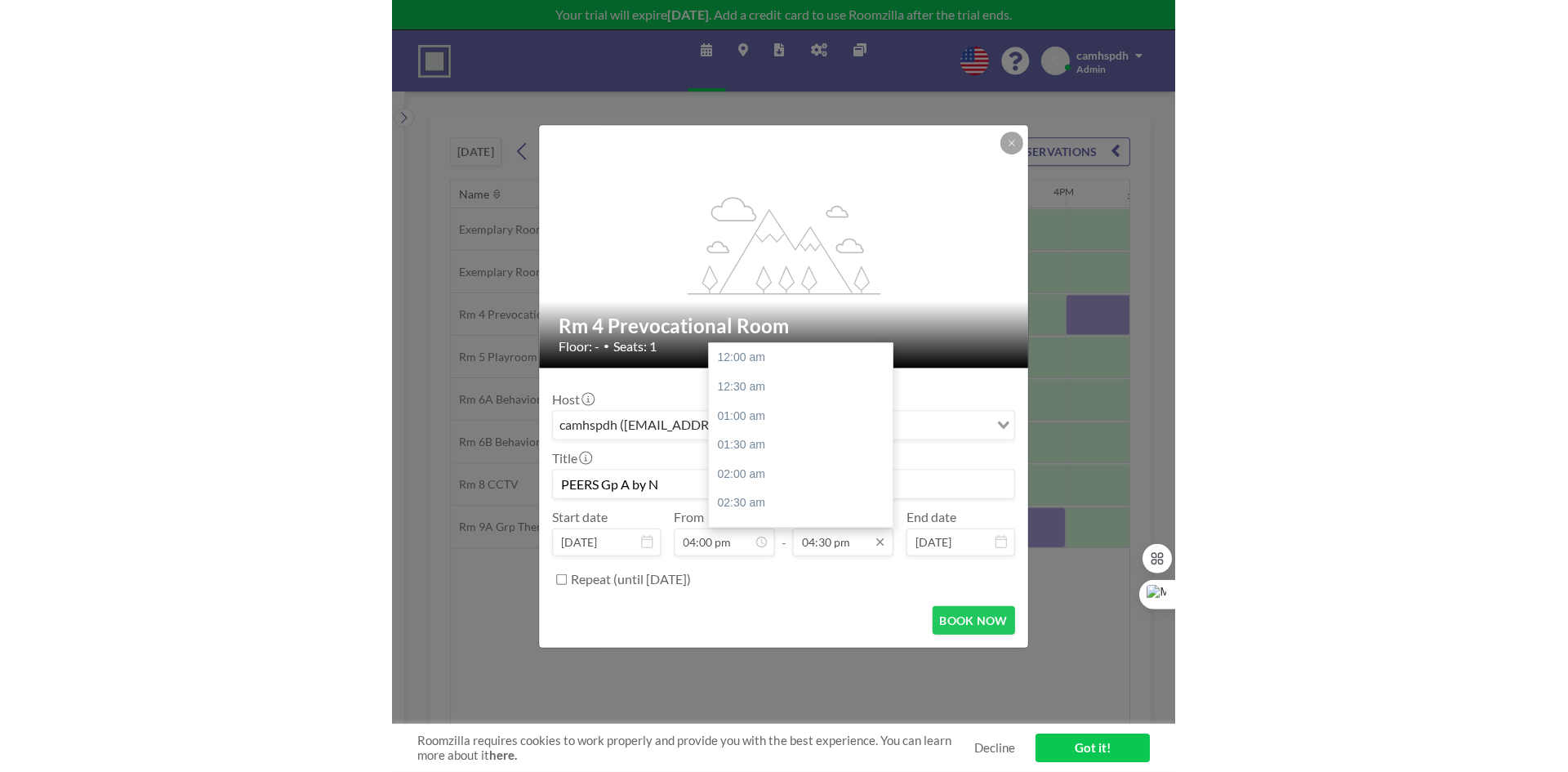
scroll to position [959, 0]
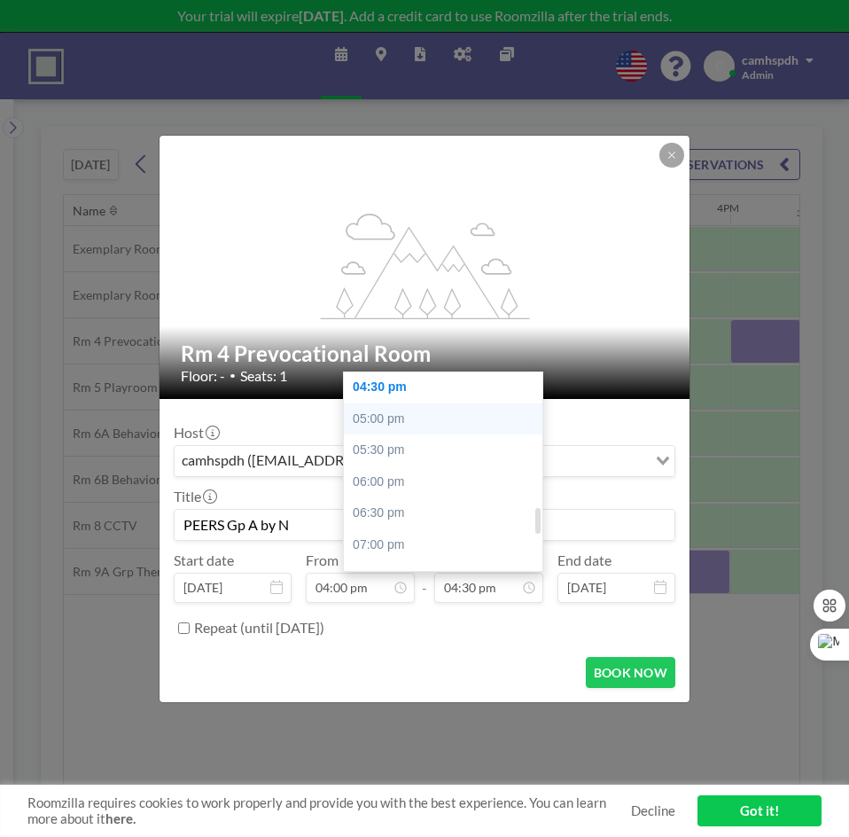
type input "PEERS Gp A by N"
click at [414, 422] on div "05:00 pm" at bounding box center [447, 419] width 207 height 32
type input "05:00 pm"
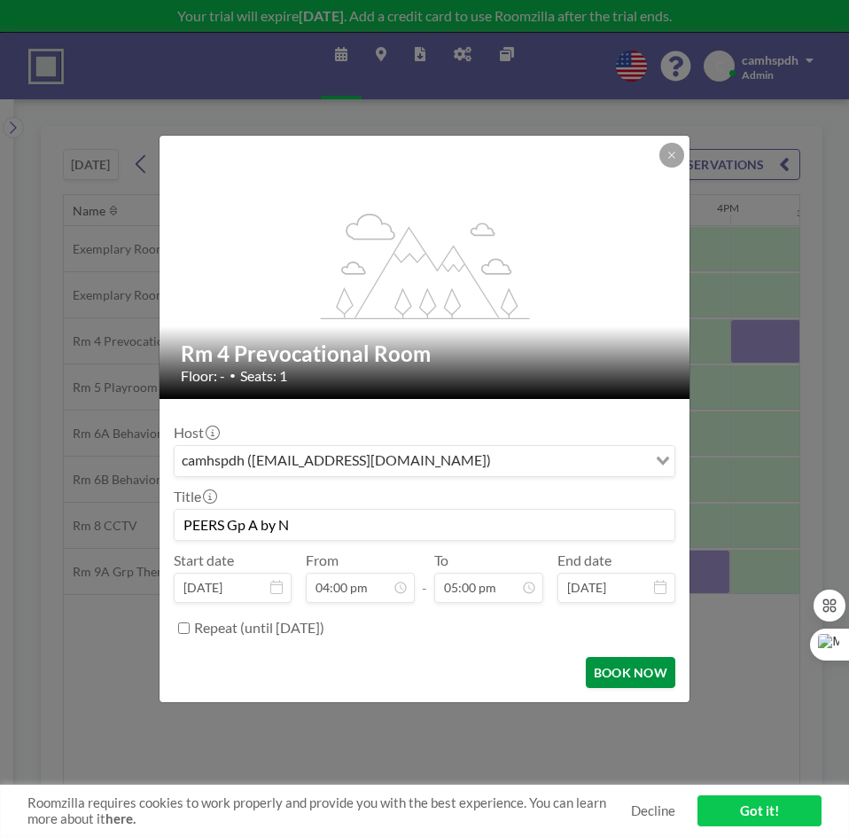
click at [616, 666] on button "BOOK NOW" at bounding box center [631, 672] width 90 height 31
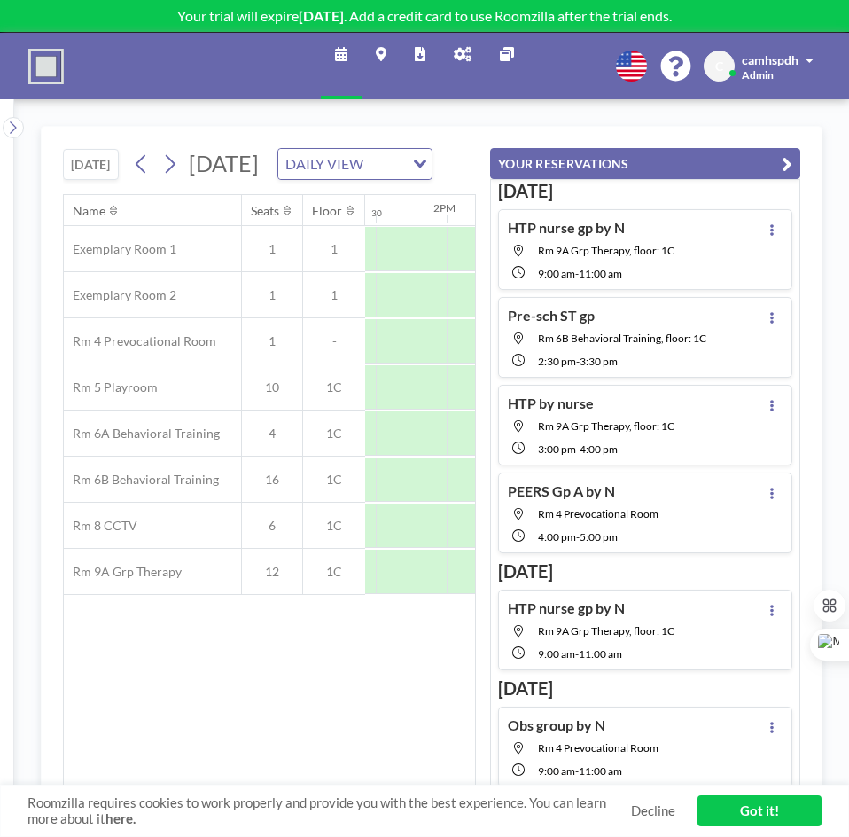
click at [754, 127] on div "YOUR RESERVATIONS [DATE] HTP nurse gp by N Rm 9A Grp Therapy, floor: 1C 9:00 AM…" at bounding box center [638, 457] width 324 height 661
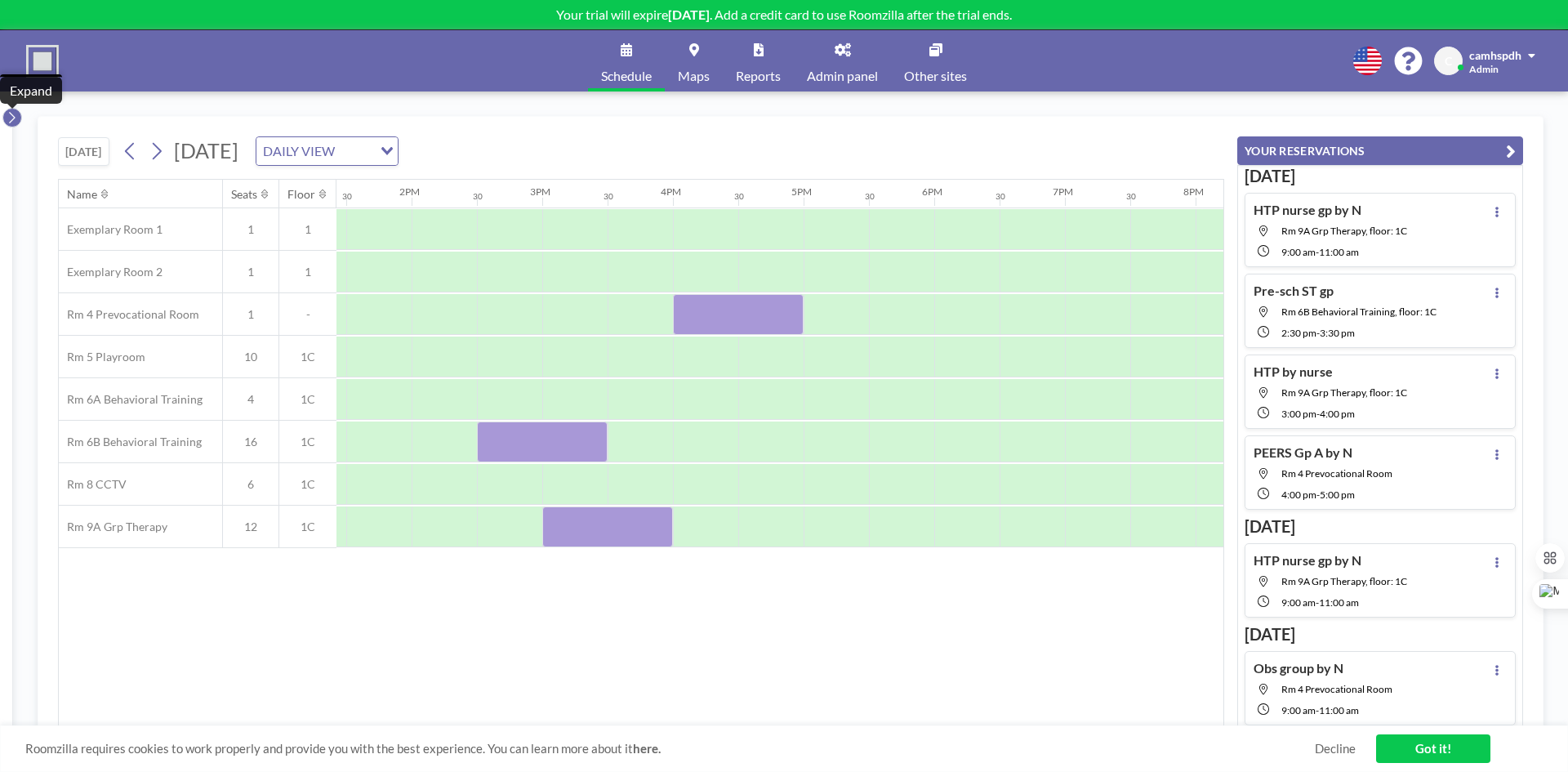
click at [13, 123] on icon at bounding box center [12, 118] width 11 height 17
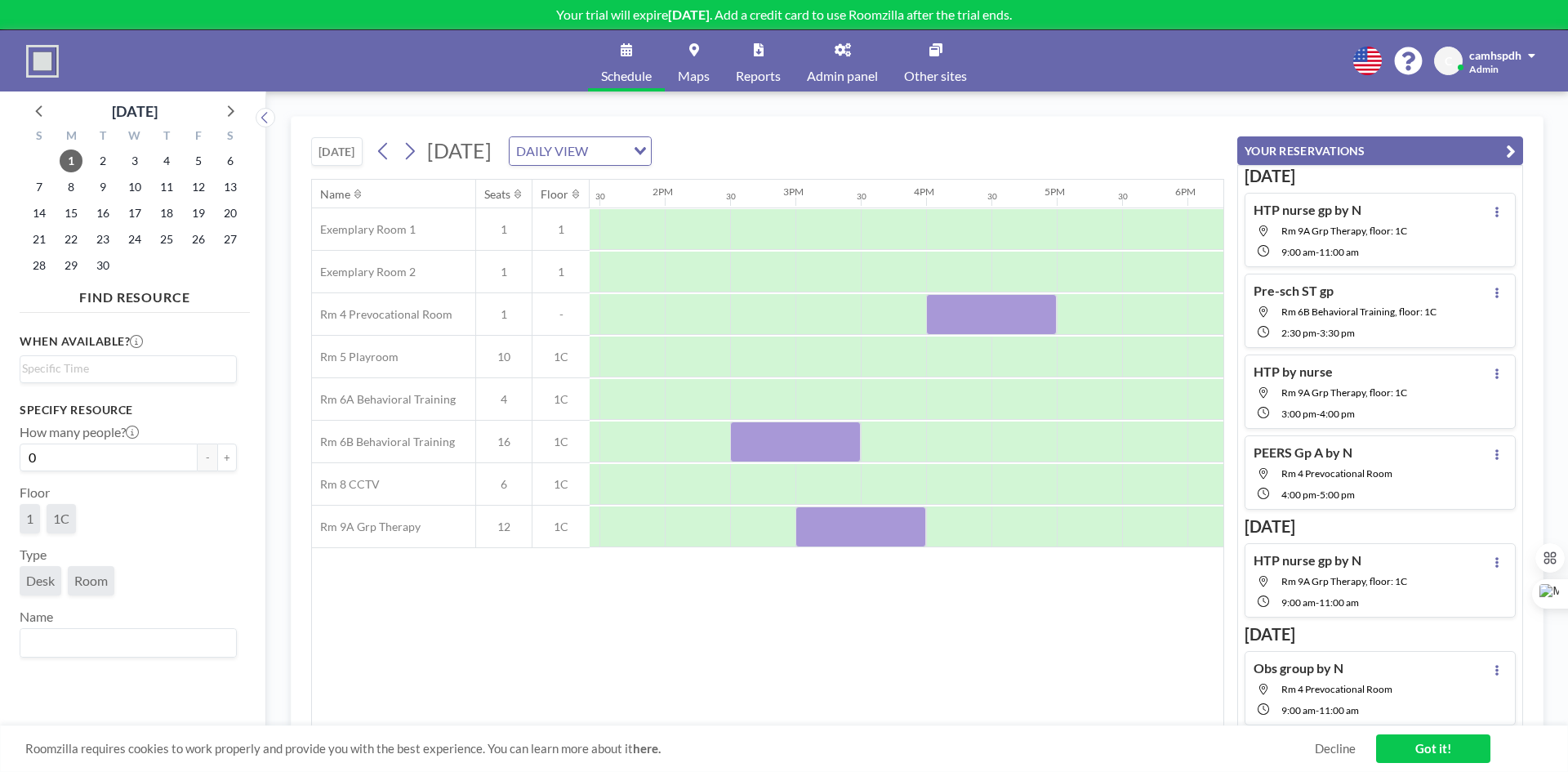
click at [471, 627] on div "Name Seats Floor 12AM 30 1AM 30 2AM 30 3AM 30 4AM 30 5AM 30 6AM 30 7AM 30 8AM 3…" at bounding box center [767, 452] width 911 height 546
click at [1512, 146] on icon "button" at bounding box center [1510, 150] width 10 height 19
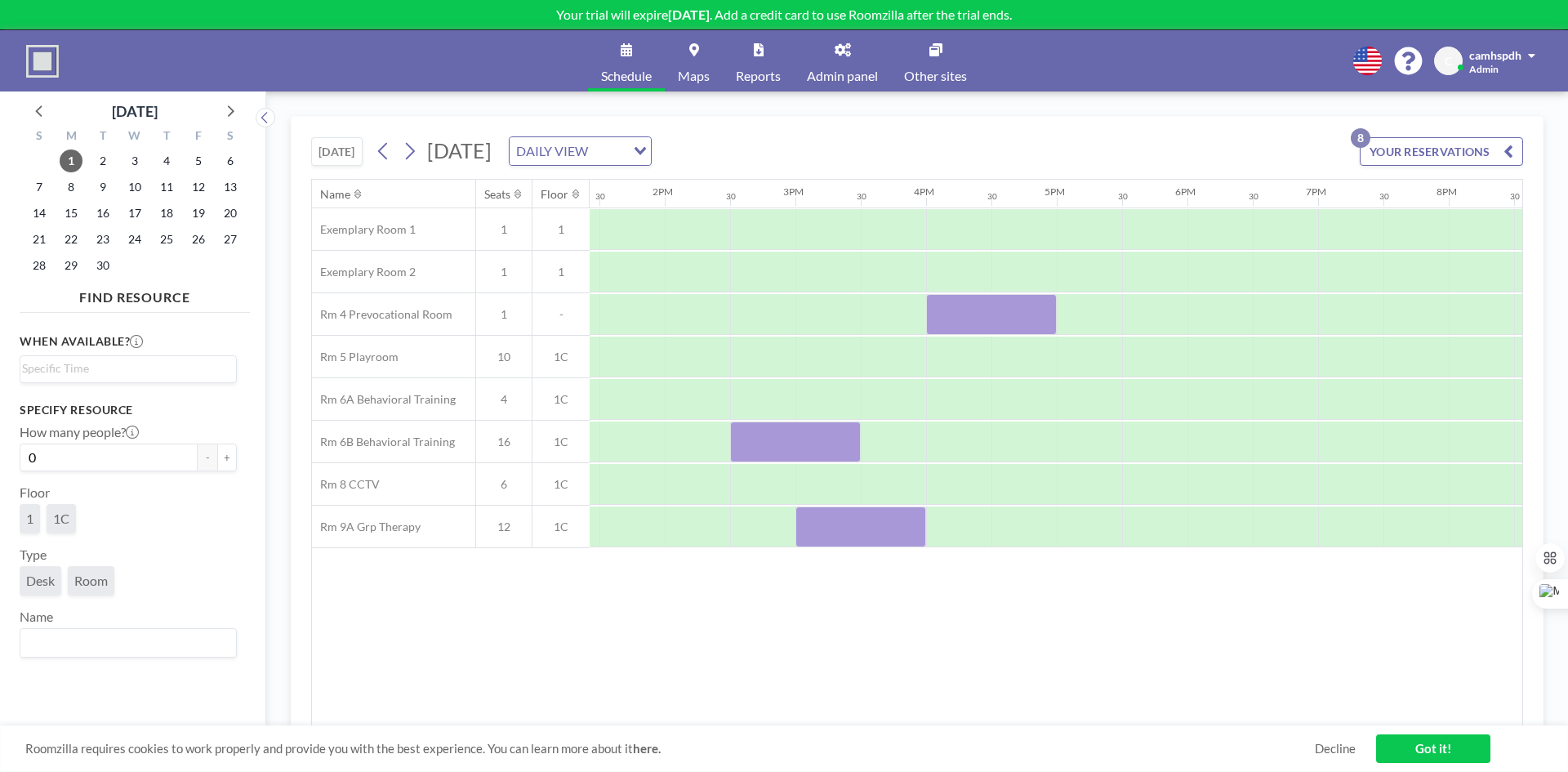
click at [42, 65] on img at bounding box center [41, 61] width 32 height 32
click at [266, 116] on icon at bounding box center [265, 118] width 11 height 17
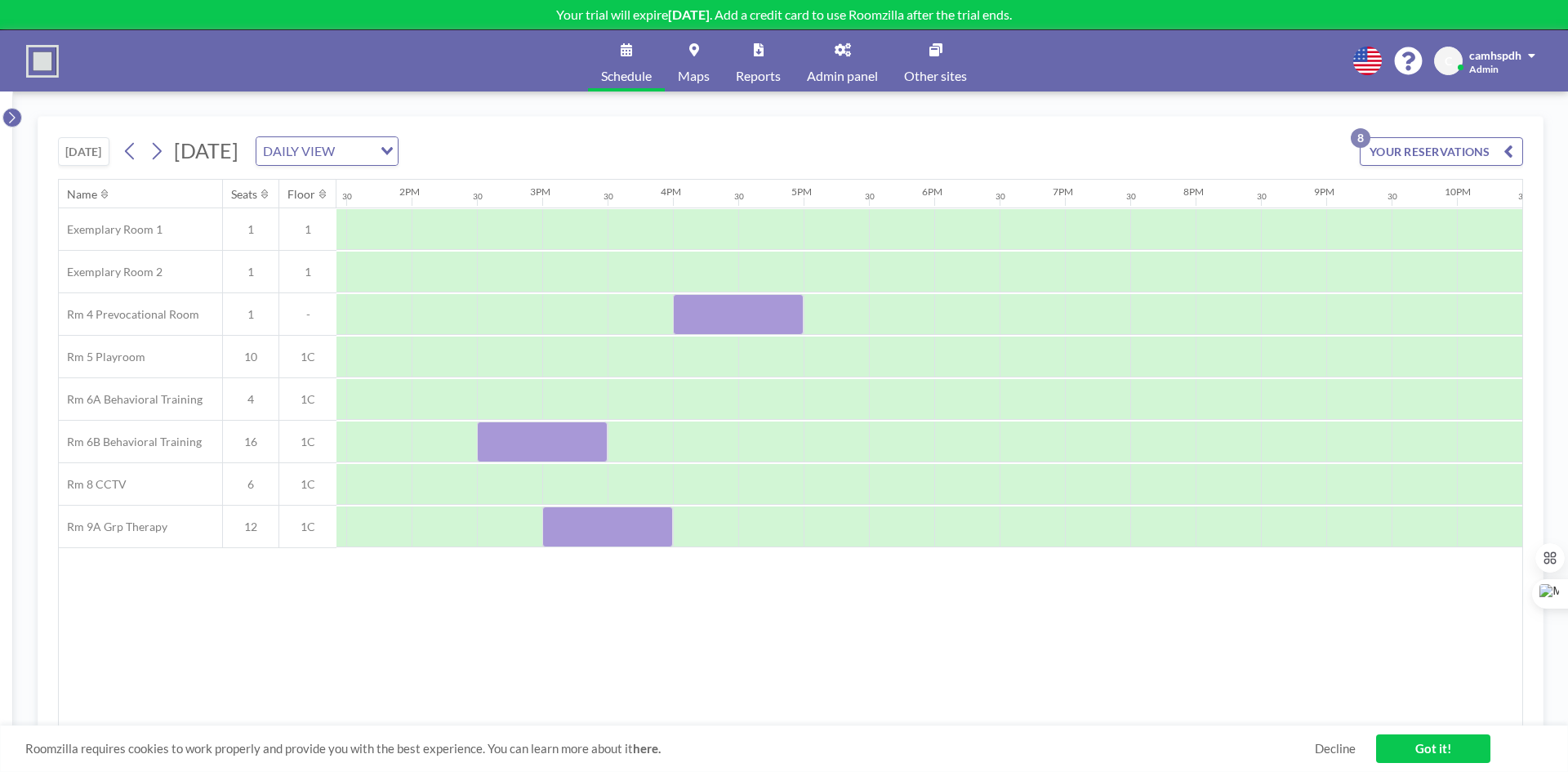
click at [15, 122] on icon at bounding box center [12, 118] width 11 height 17
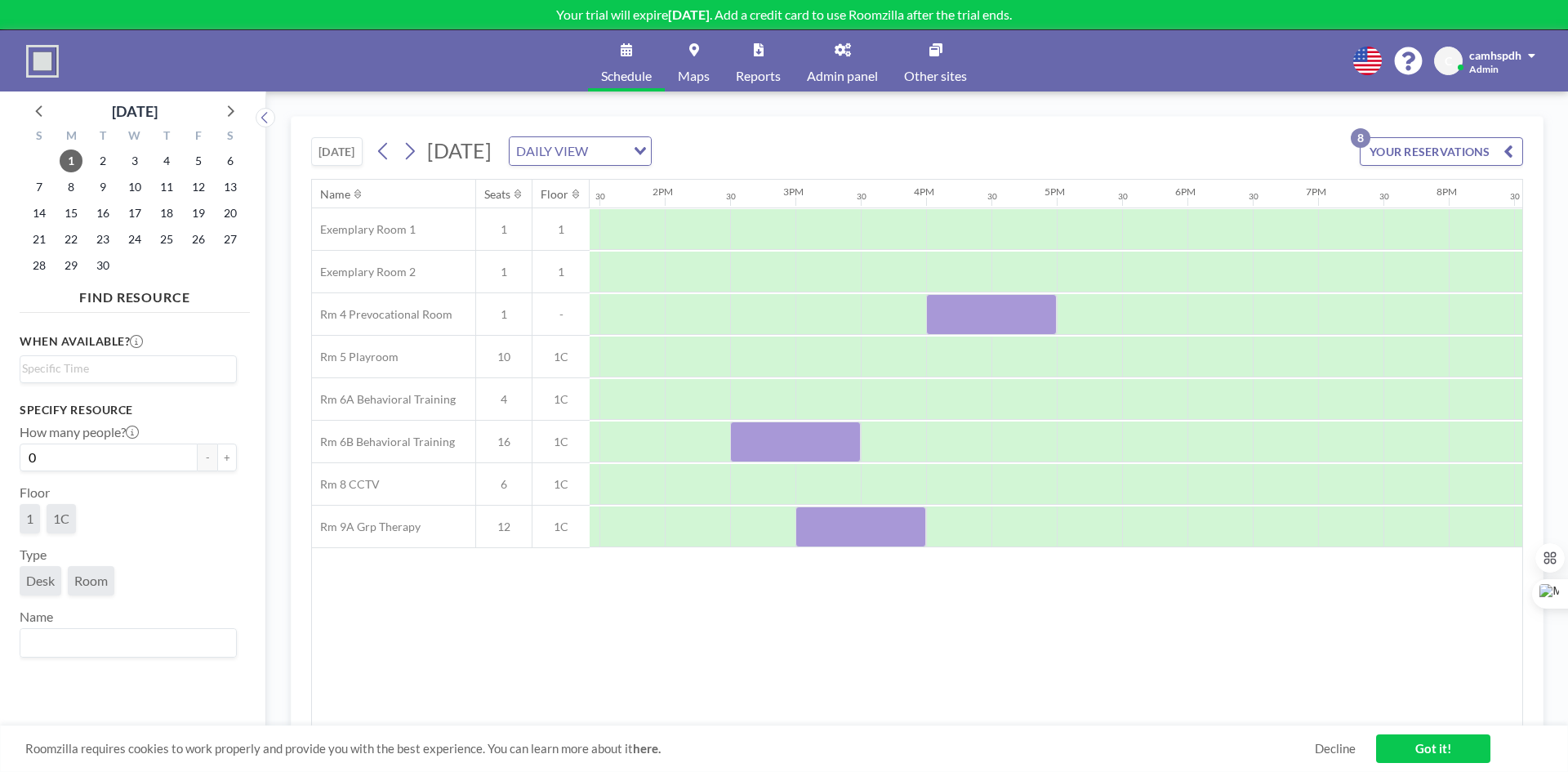
click at [965, 716] on div "Name Seats Floor 12AM 30 1AM 30 2AM 30 3AM 30 4AM 30 5AM 30 6AM 30 7AM 30 8AM 3…" at bounding box center [918, 452] width 1211 height 546
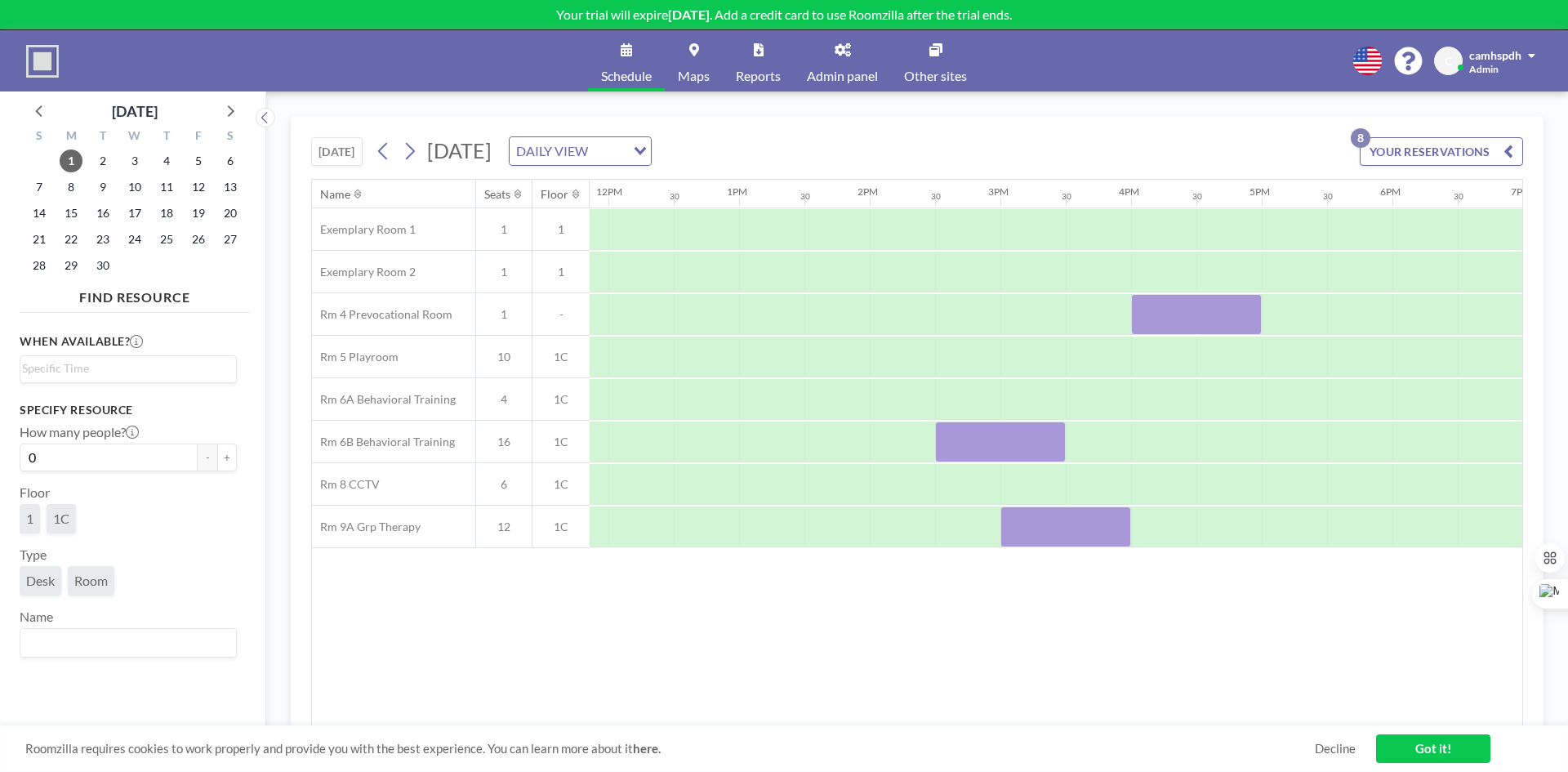
scroll to position [0, 1544]
